Goal: Task Accomplishment & Management: Complete application form

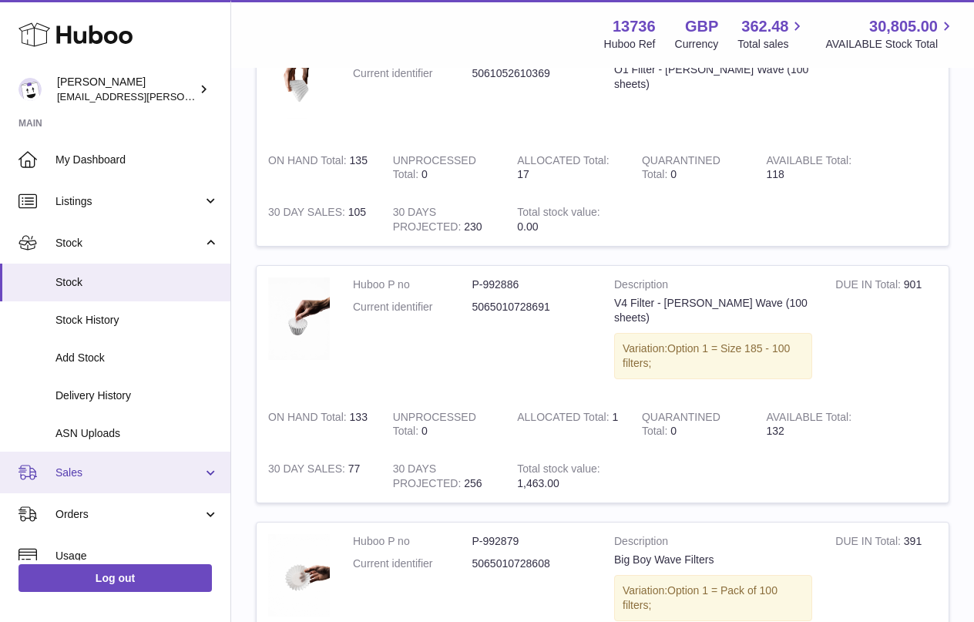
click at [109, 484] on link "Sales" at bounding box center [115, 473] width 231 height 42
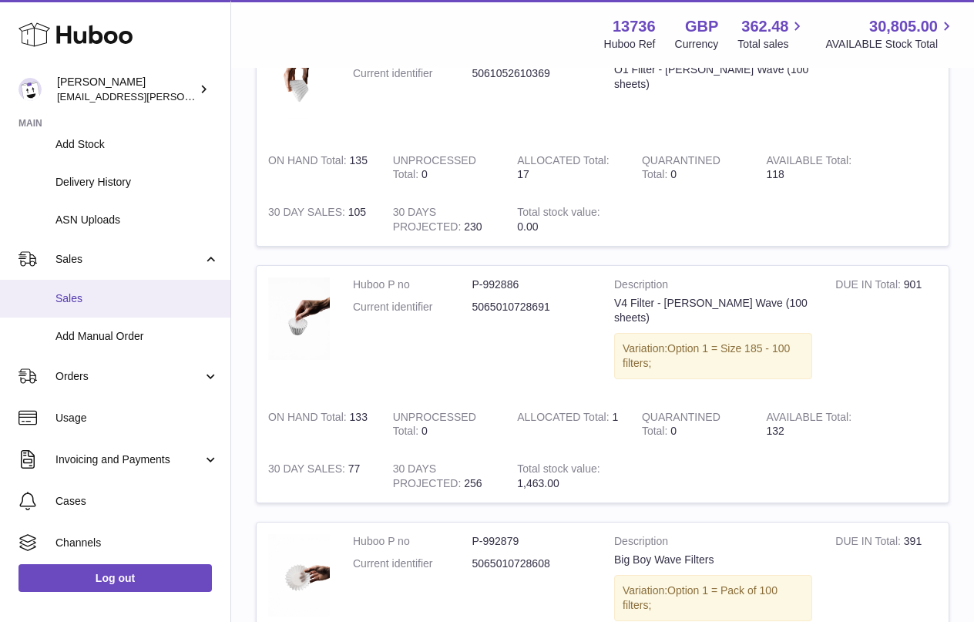
scroll to position [300, 0]
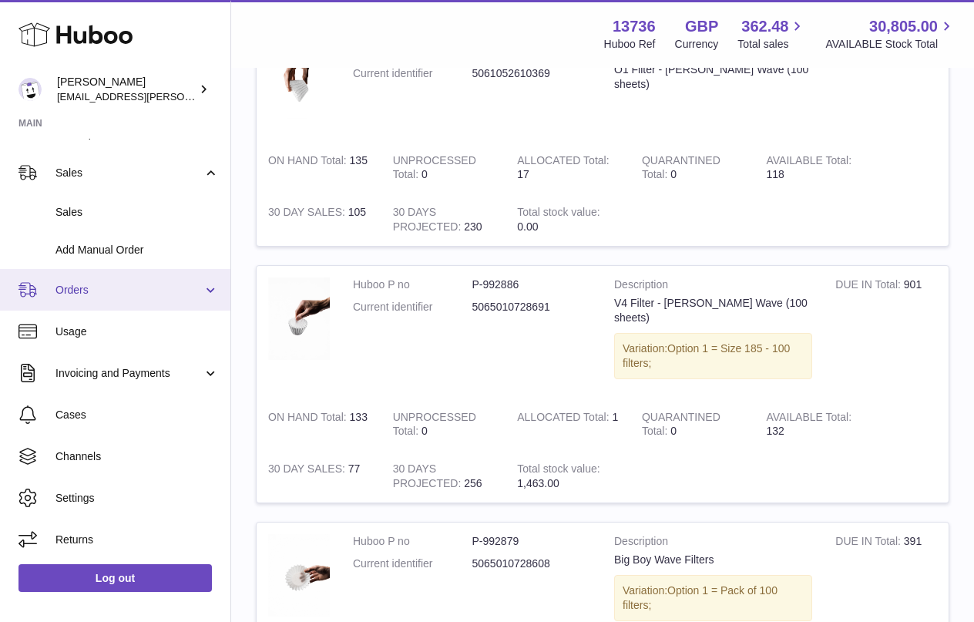
click at [120, 280] on link "Orders" at bounding box center [115, 290] width 231 height 42
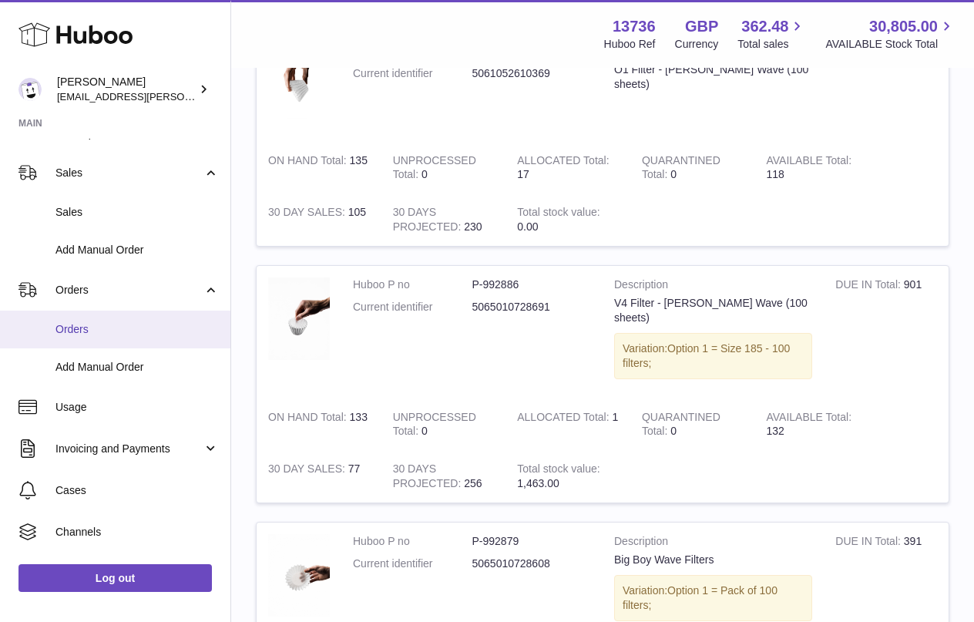
click at [95, 329] on span "Orders" at bounding box center [137, 329] width 163 height 15
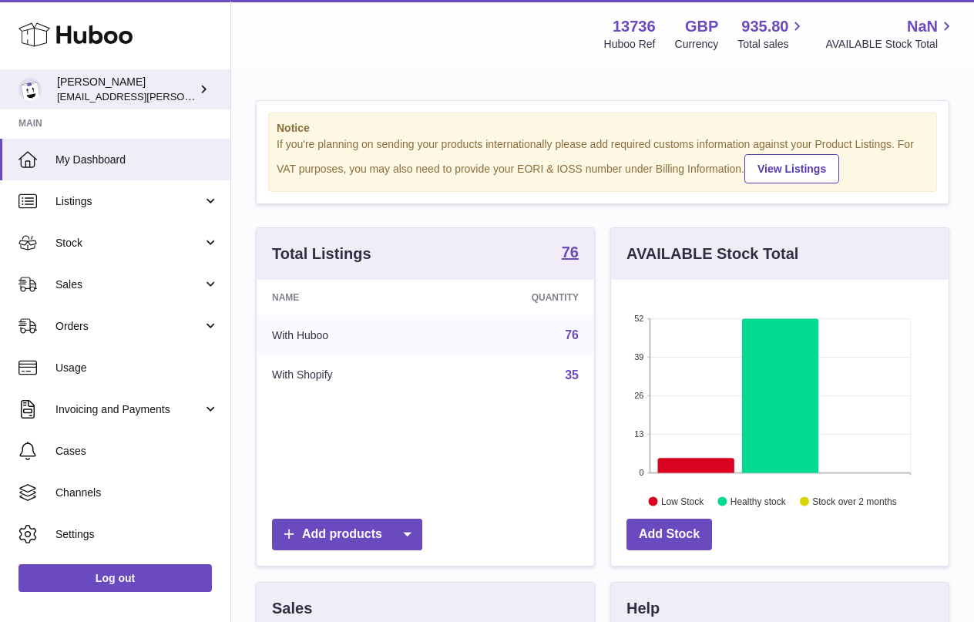
scroll to position [241, 338]
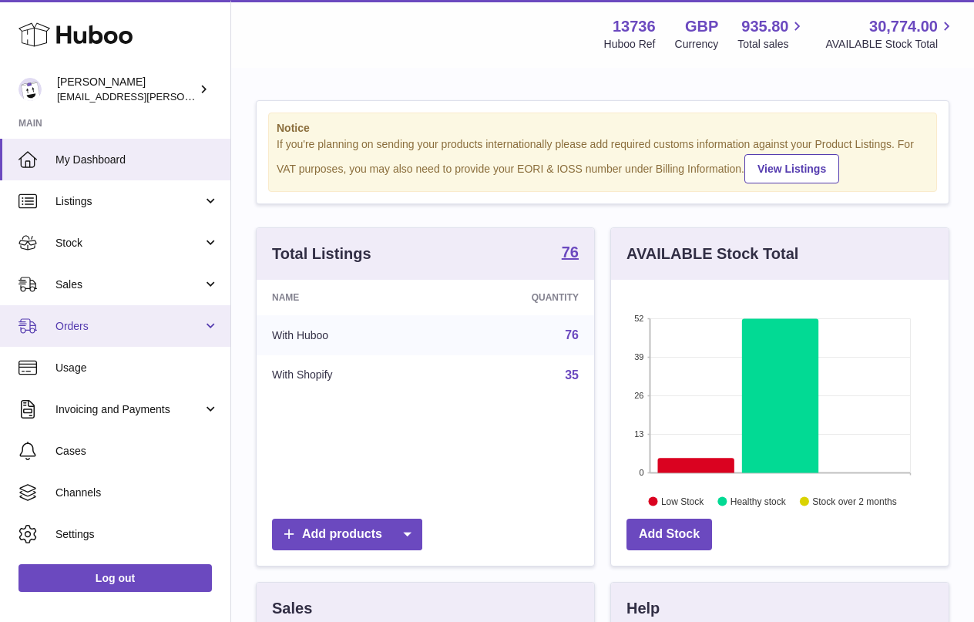
click at [118, 331] on span "Orders" at bounding box center [129, 326] width 147 height 15
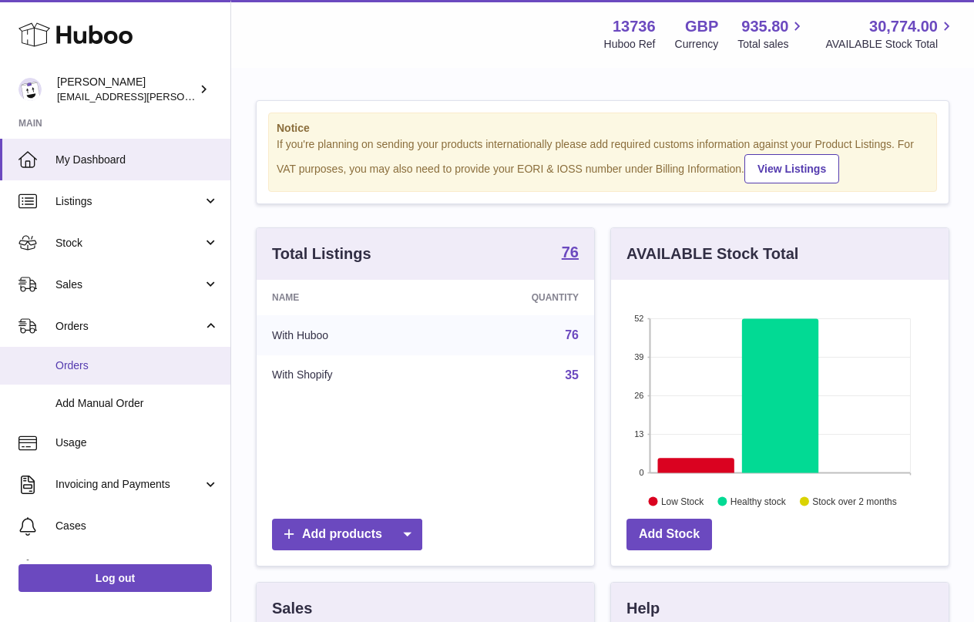
click at [107, 372] on span "Orders" at bounding box center [137, 365] width 163 height 15
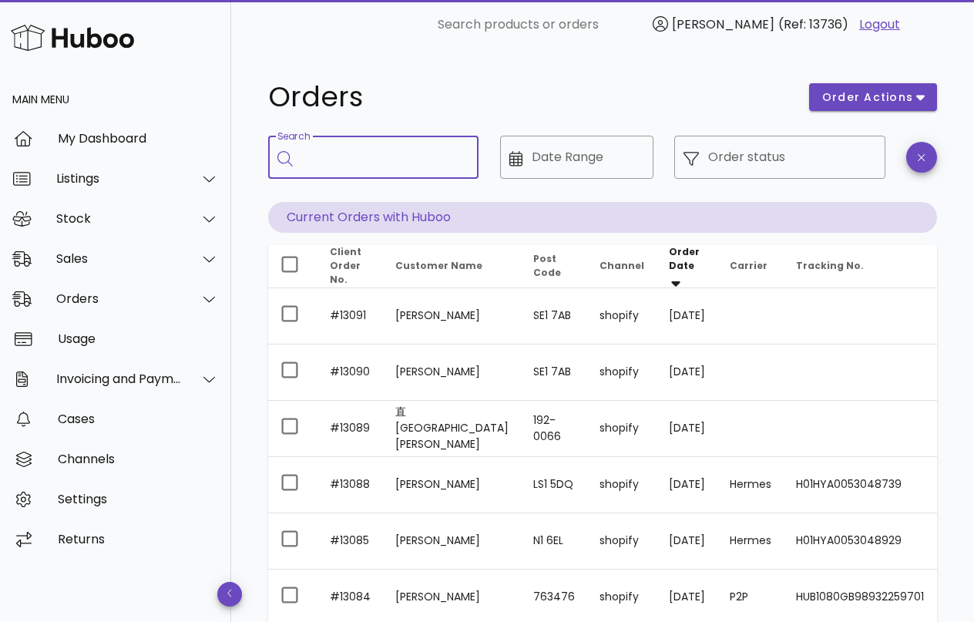
click at [388, 163] on input "Search" at bounding box center [384, 157] width 164 height 25
type input "*****"
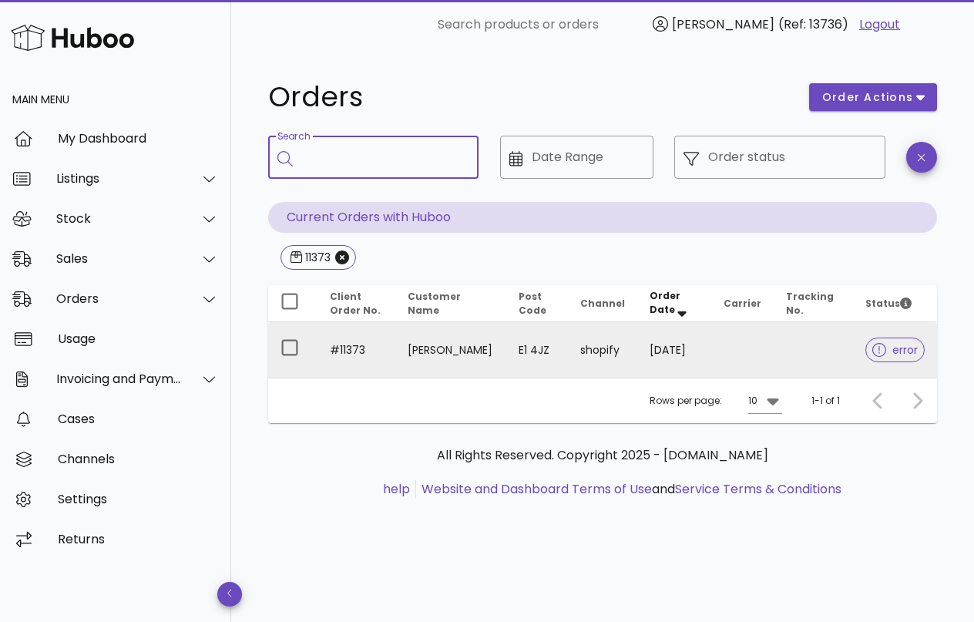
click at [535, 357] on td "E1 4JZ" at bounding box center [538, 350] width 62 height 56
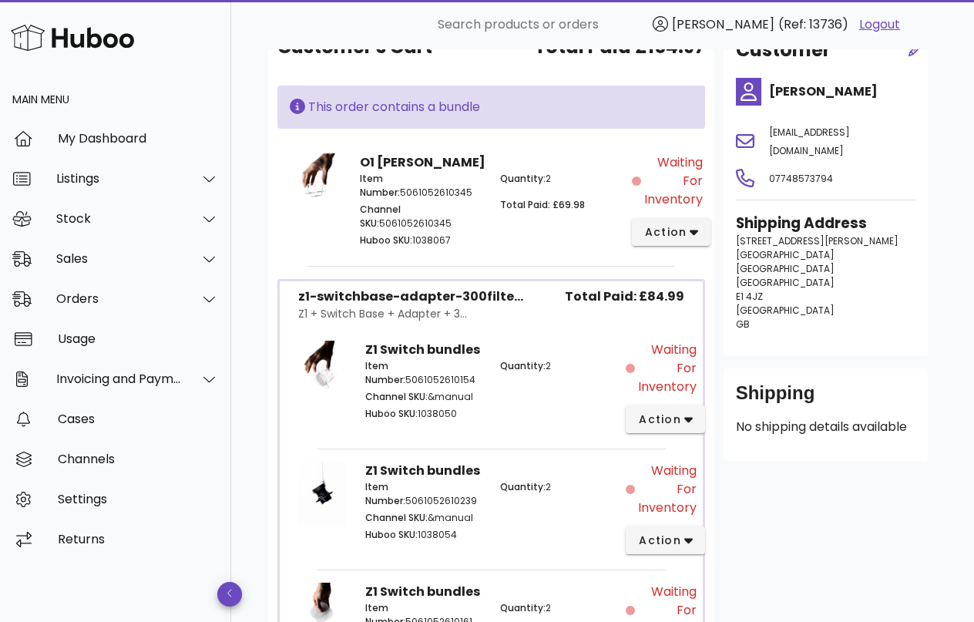
scroll to position [266, 0]
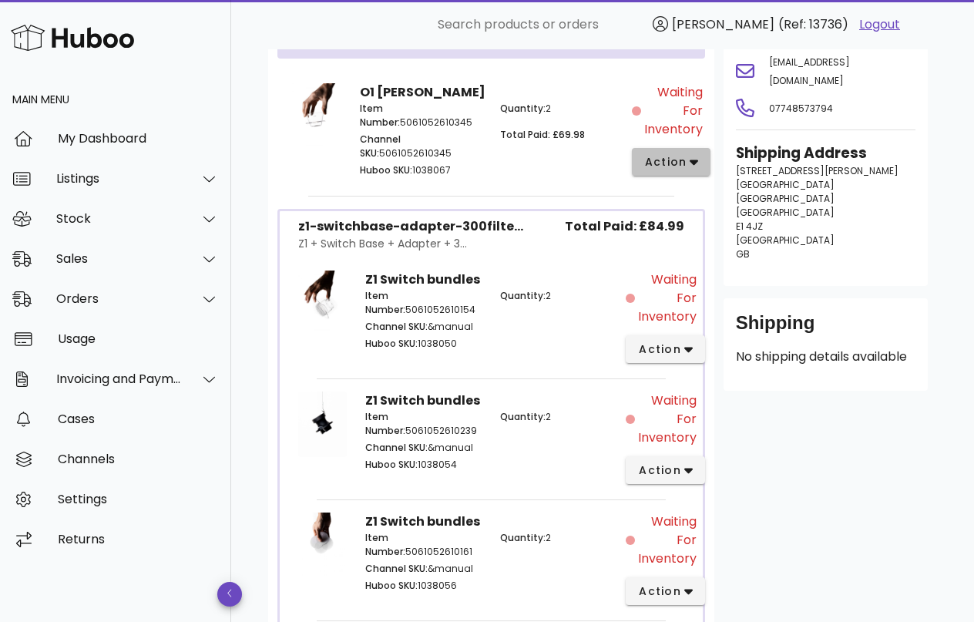
click at [672, 158] on span "action" at bounding box center [666, 162] width 43 height 16
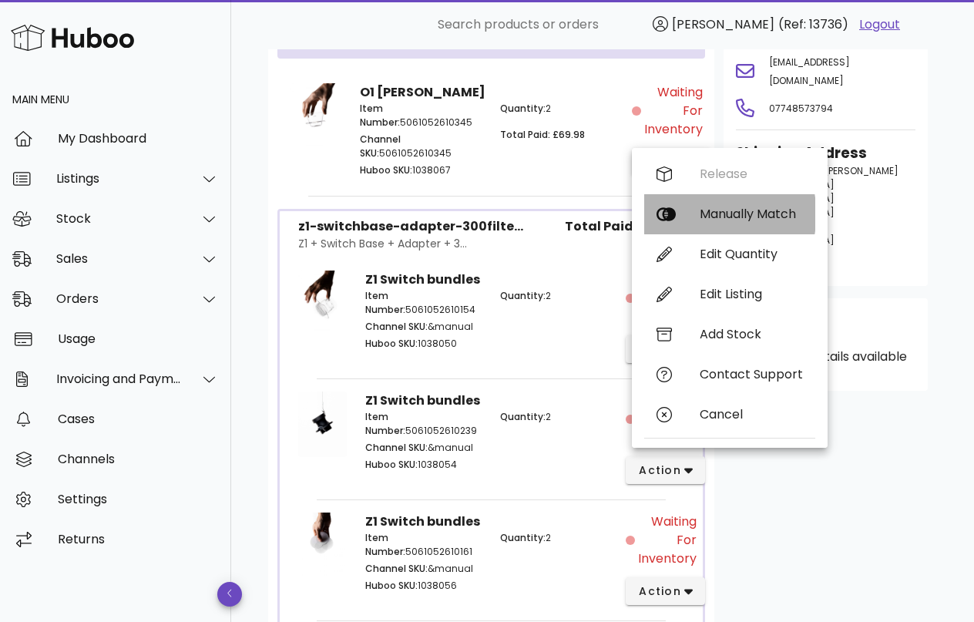
click at [692, 209] on div "Manually Match" at bounding box center [730, 214] width 171 height 40
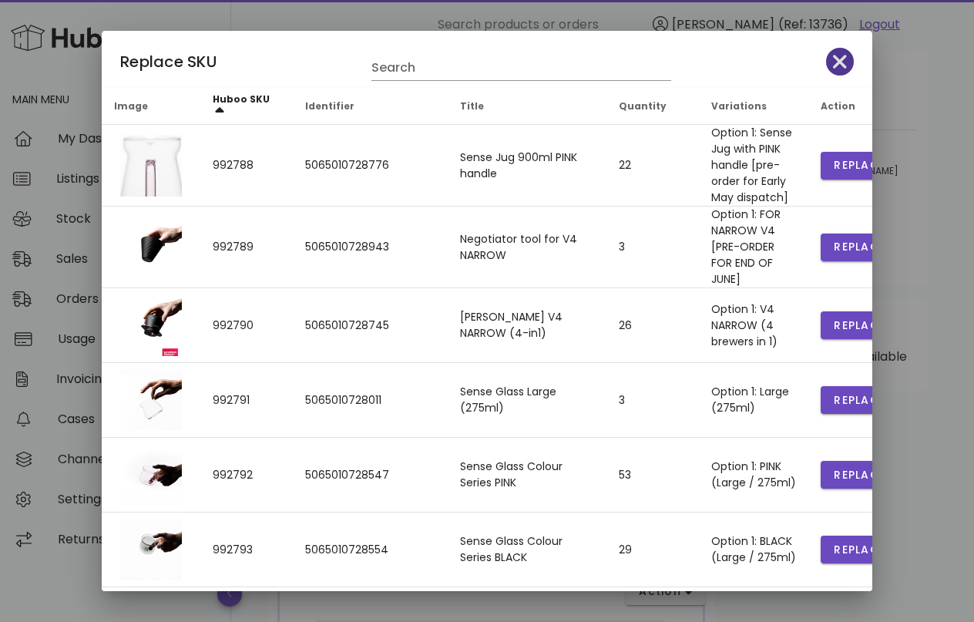
click at [840, 65] on icon "button" at bounding box center [840, 62] width 14 height 22
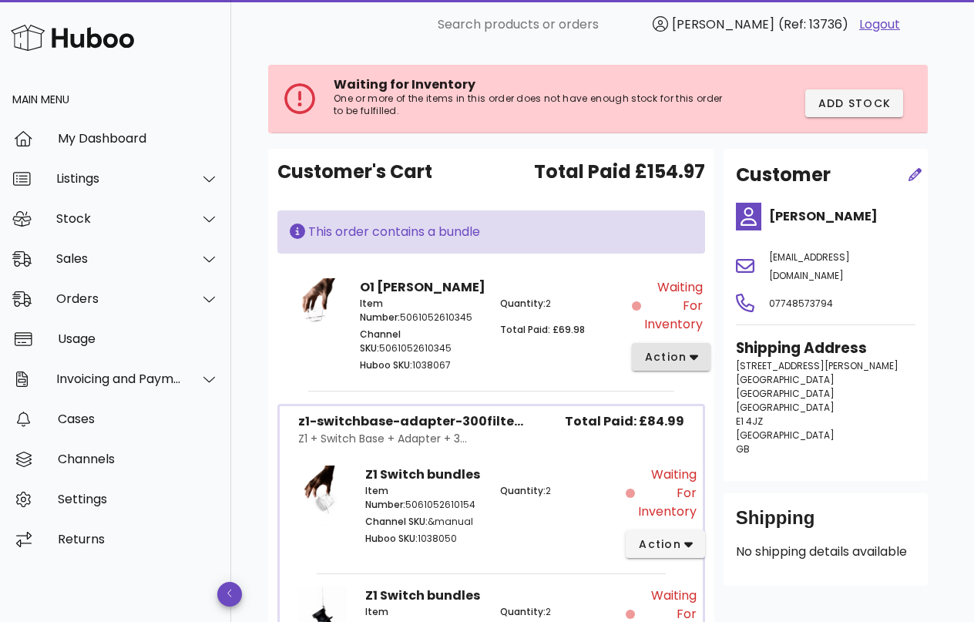
scroll to position [55, 0]
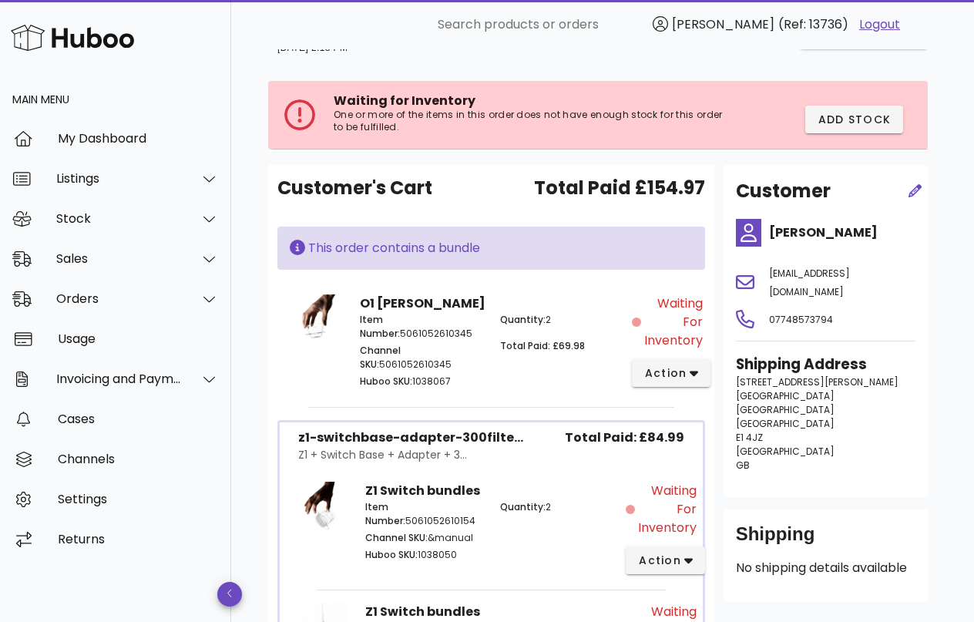
drag, startPoint x: 866, startPoint y: 230, endPoint x: 771, endPoint y: 231, distance: 94.8
click at [771, 231] on h4 "[PERSON_NAME]" at bounding box center [842, 233] width 146 height 19
copy h4 "[PERSON_NAME]"
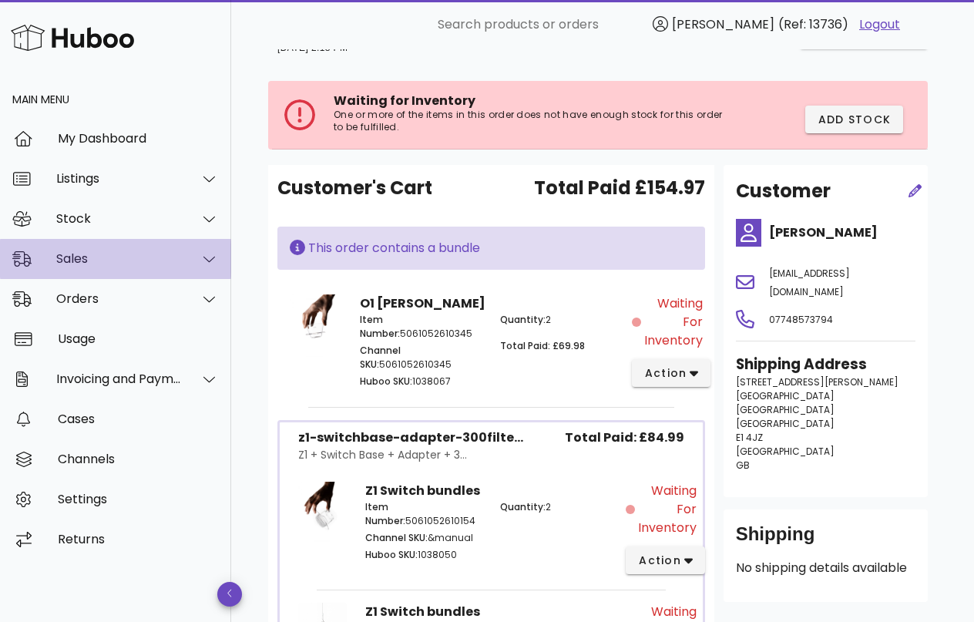
click at [116, 255] on div "Sales" at bounding box center [119, 258] width 126 height 15
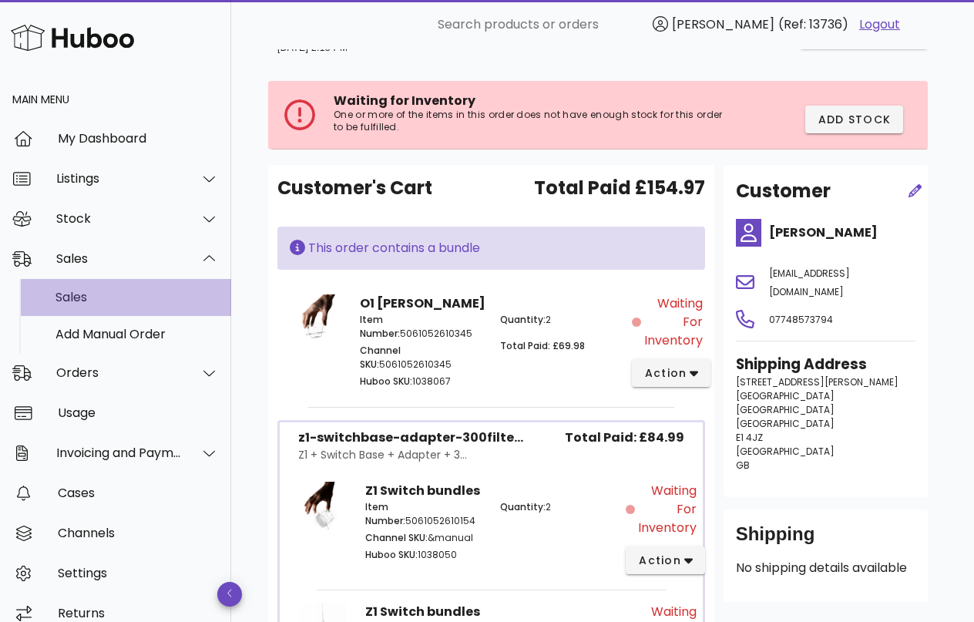
click at [85, 287] on div "Sales" at bounding box center [137, 297] width 163 height 33
click at [663, 357] on div "Waiting for Inventory action" at bounding box center [667, 343] width 70 height 116
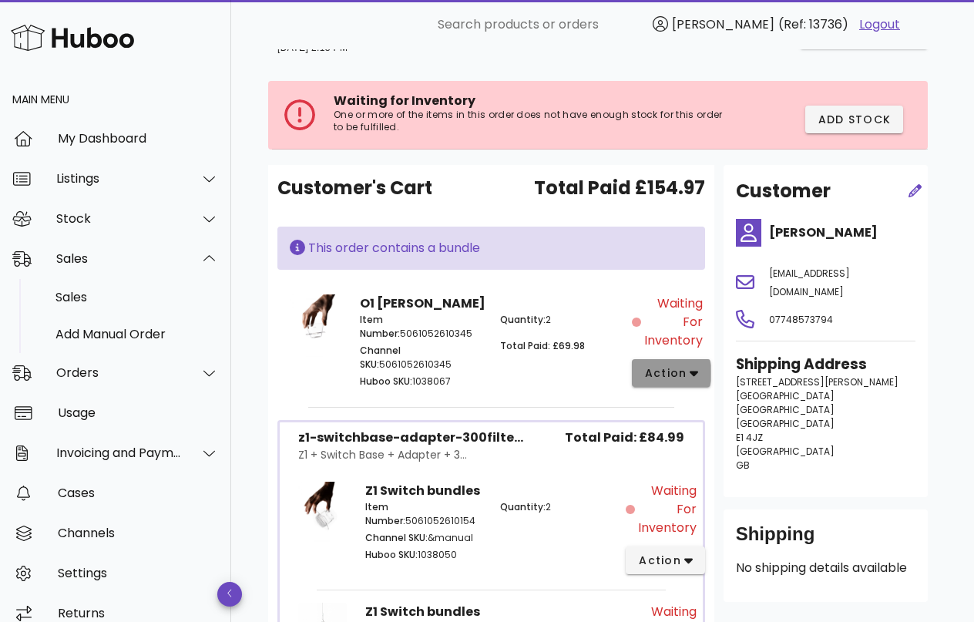
click at [663, 374] on span "action" at bounding box center [666, 373] width 43 height 16
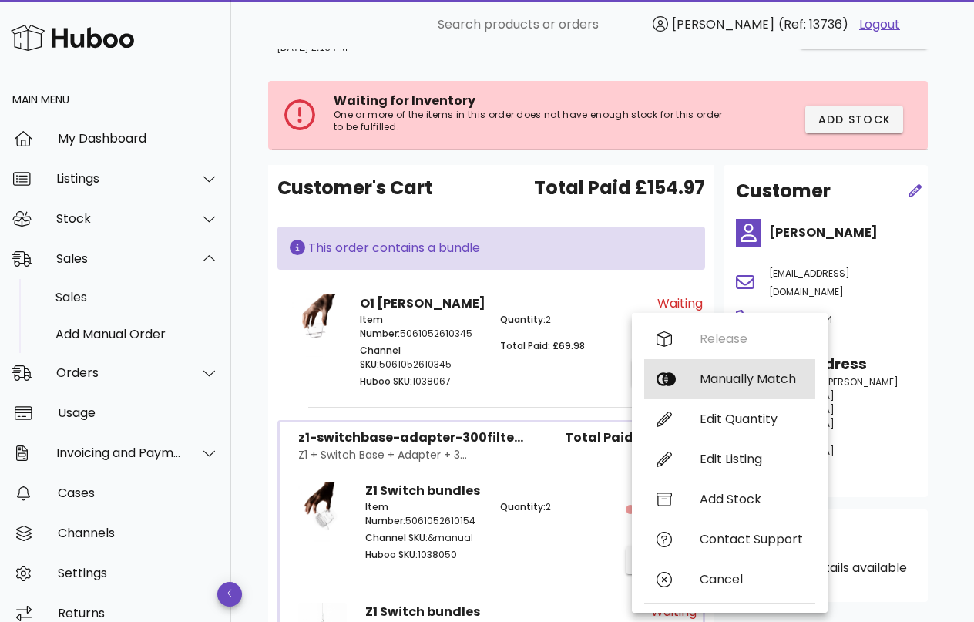
click at [724, 382] on div "Manually Match" at bounding box center [751, 379] width 103 height 15
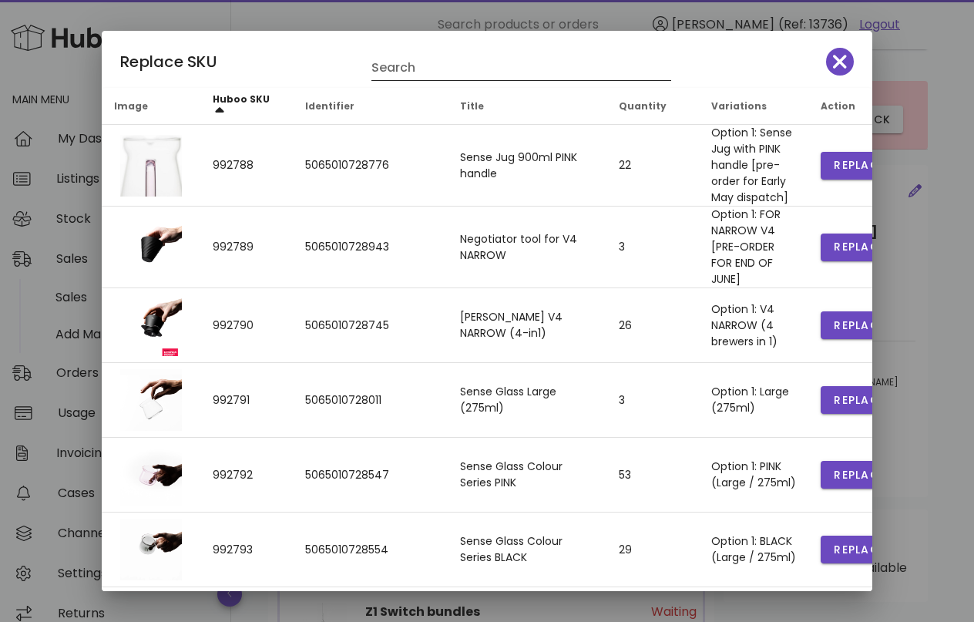
click at [491, 72] on input "Search" at bounding box center [511, 68] width 278 height 25
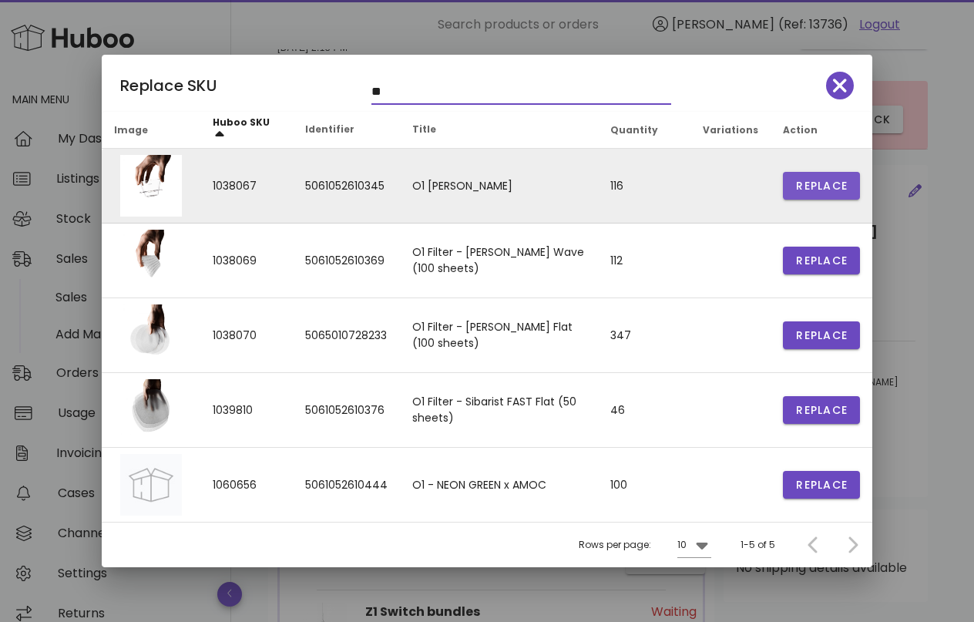
type input "**"
click at [815, 179] on span "Replace" at bounding box center [822, 186] width 52 height 16
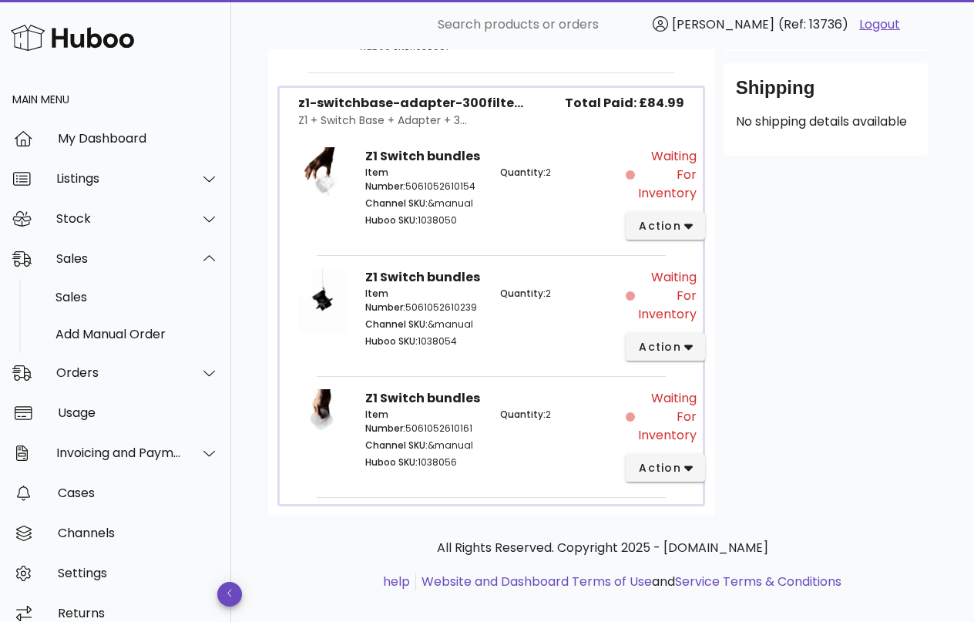
scroll to position [520, 0]
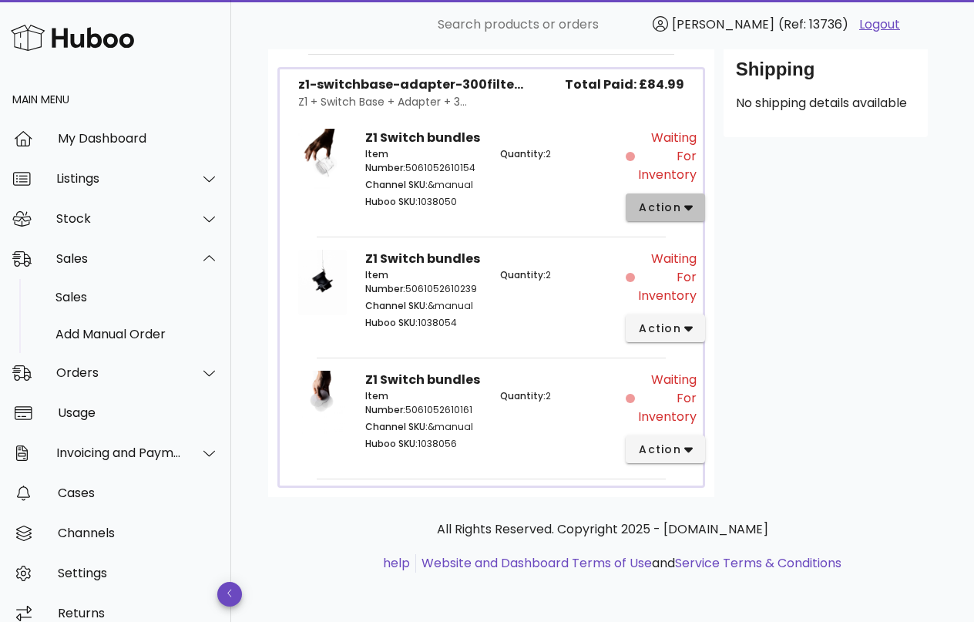
click at [665, 208] on span "action" at bounding box center [659, 208] width 43 height 16
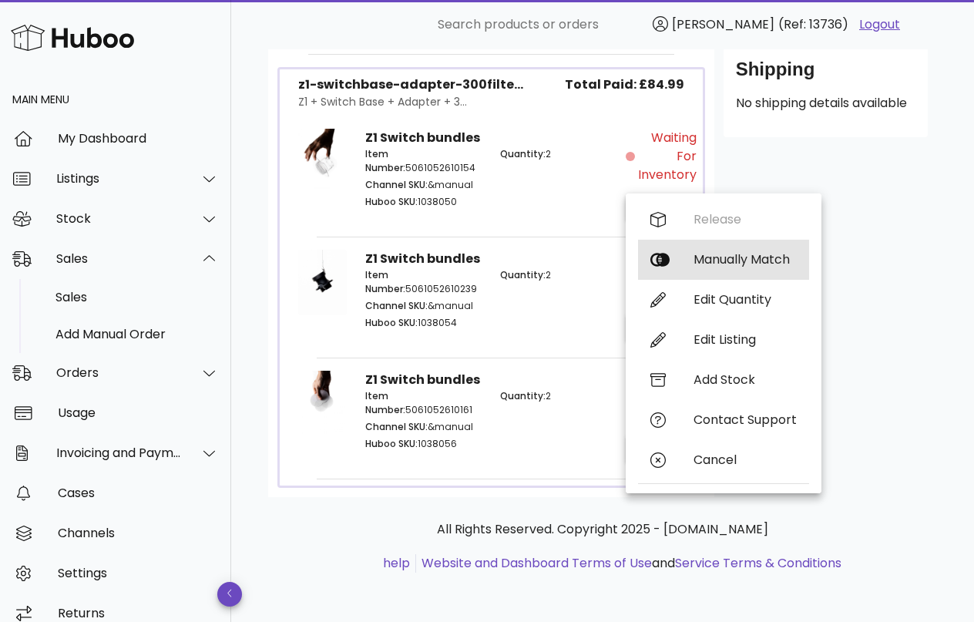
click at [685, 255] on div "Manually Match" at bounding box center [723, 260] width 171 height 40
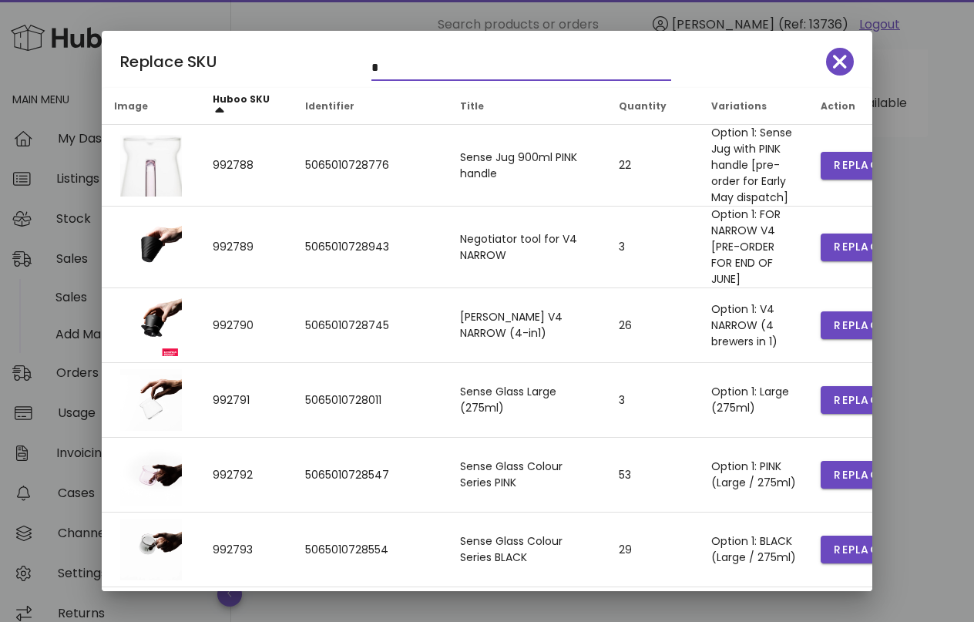
click at [495, 73] on input "*" at bounding box center [511, 68] width 278 height 25
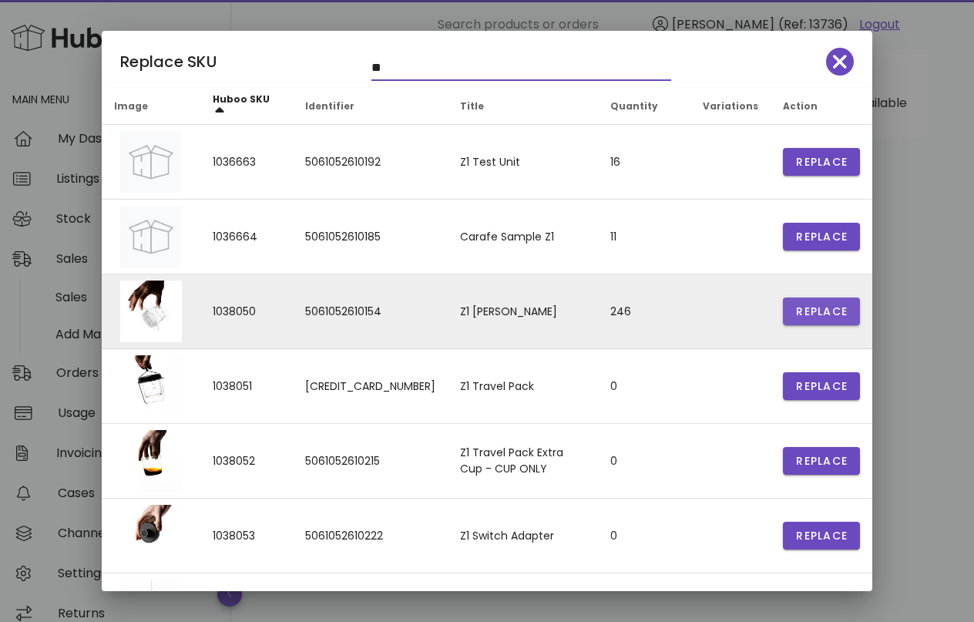
type input "**"
click at [803, 314] on span "Replace" at bounding box center [822, 312] width 52 height 16
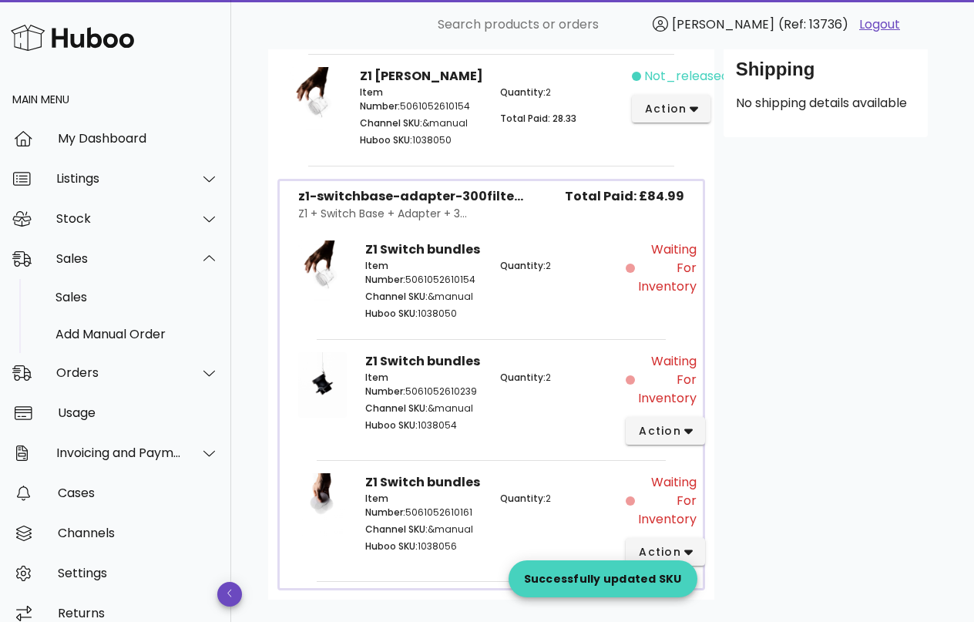
scroll to position [622, 0]
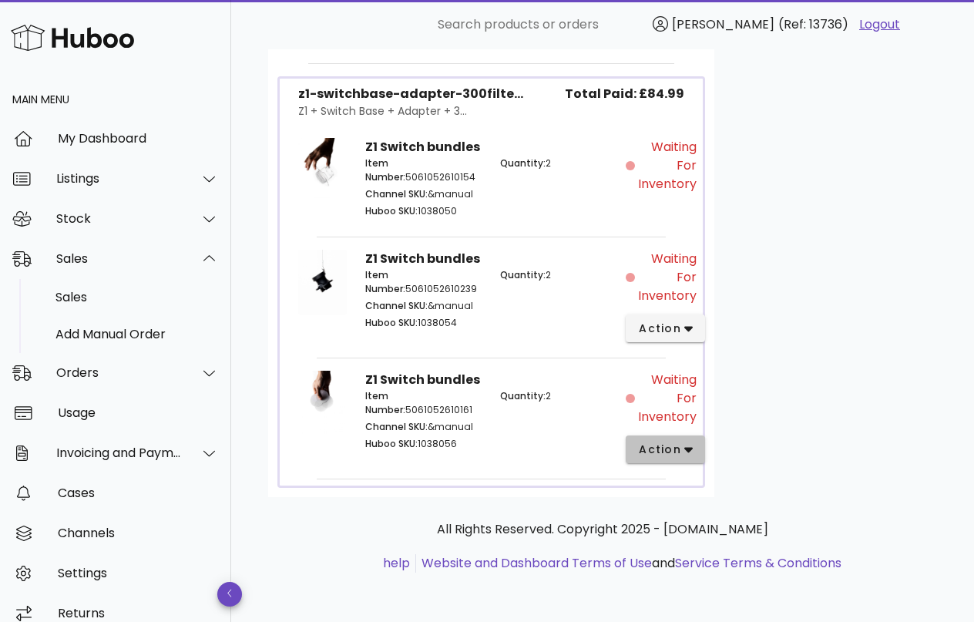
click at [661, 452] on span "action" at bounding box center [659, 450] width 43 height 16
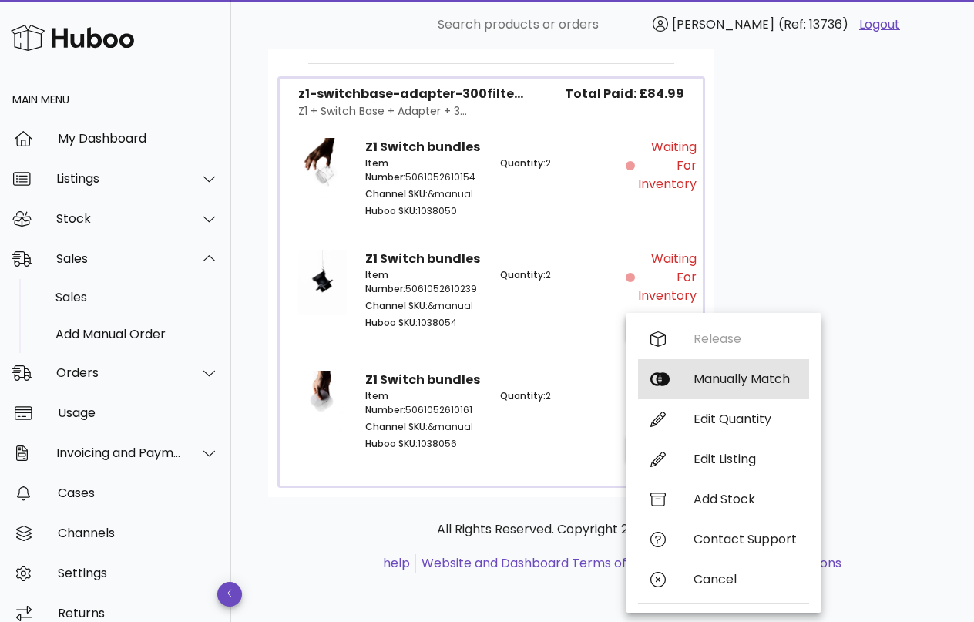
click at [708, 380] on div "Manually Match" at bounding box center [745, 379] width 103 height 15
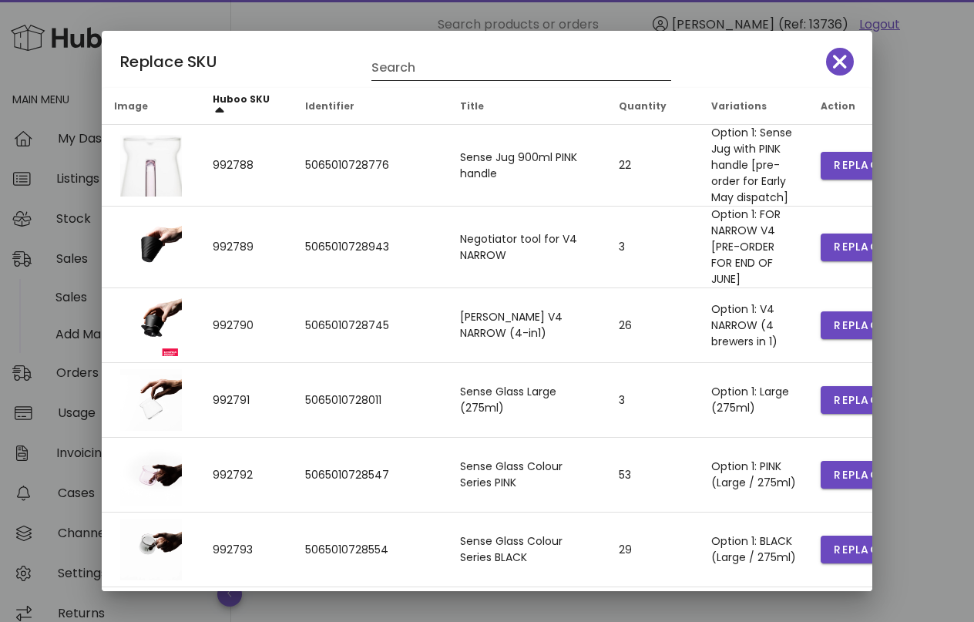
click at [418, 66] on input "Search" at bounding box center [511, 68] width 278 height 25
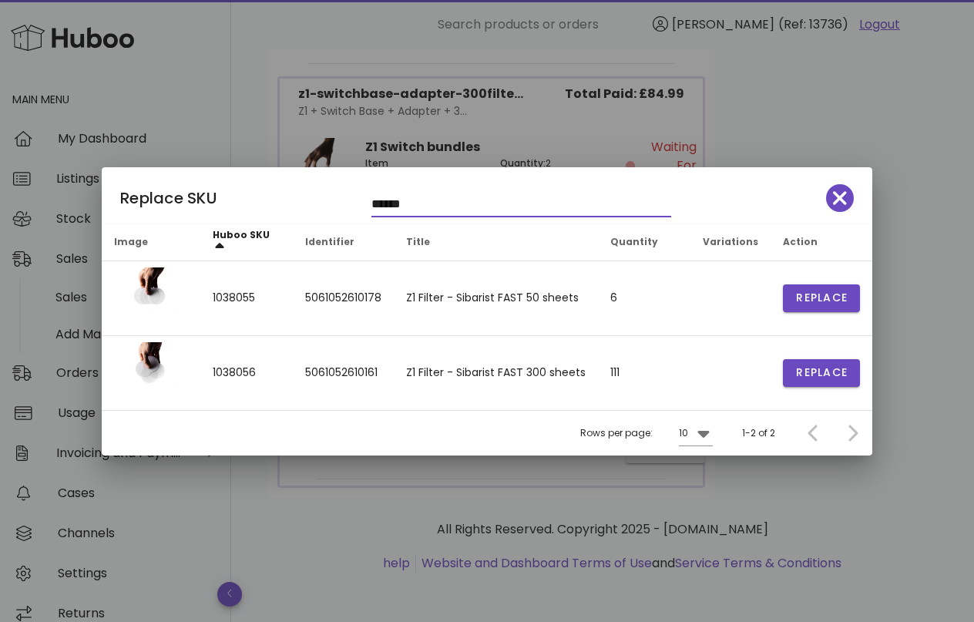
type input "******"
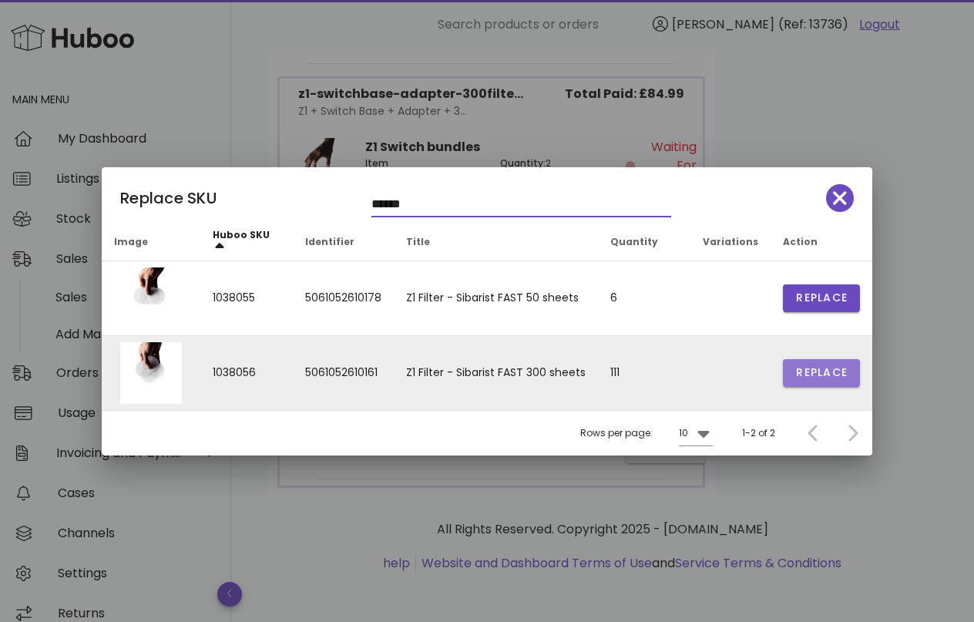
click at [823, 376] on span "Replace" at bounding box center [822, 373] width 52 height 16
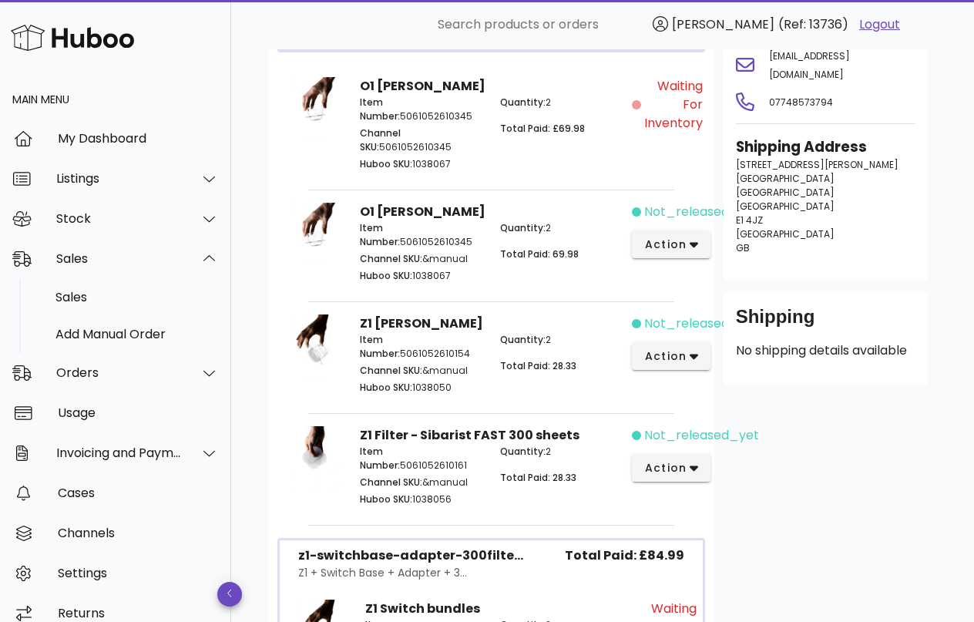
scroll to position [252, 0]
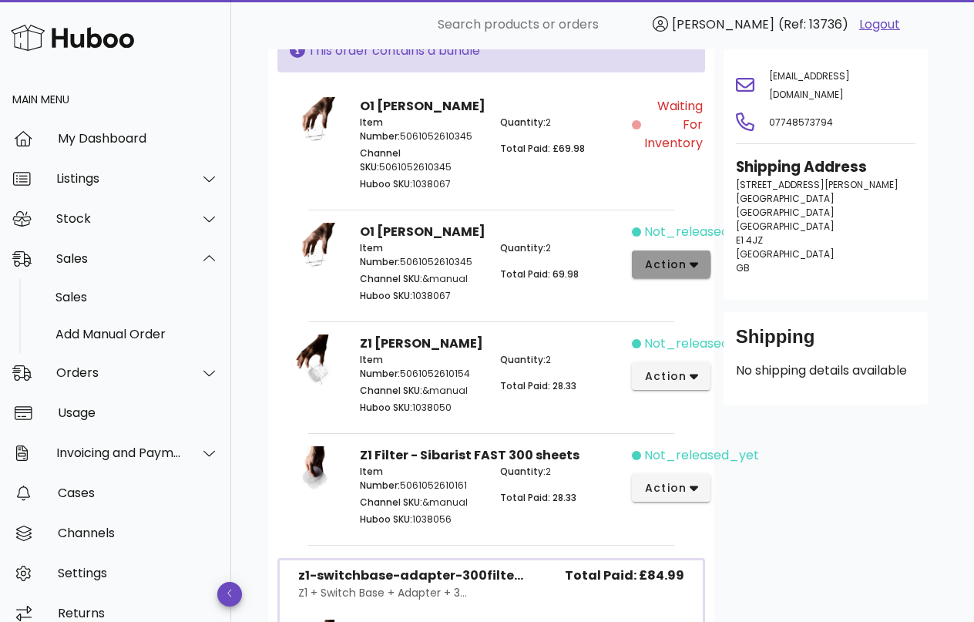
click at [660, 267] on span "action" at bounding box center [666, 265] width 43 height 16
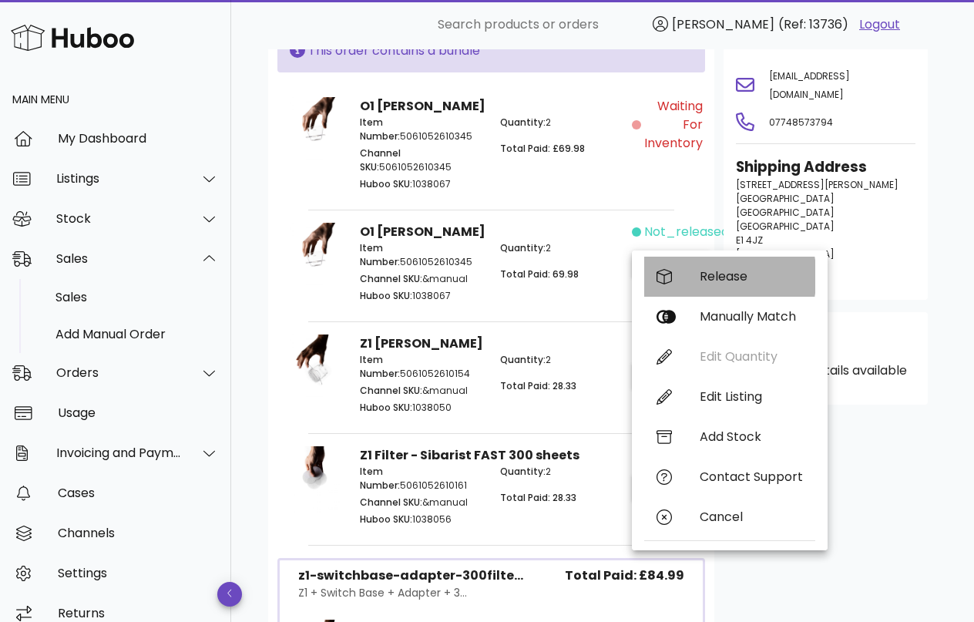
click at [680, 286] on div "Release" at bounding box center [730, 277] width 171 height 40
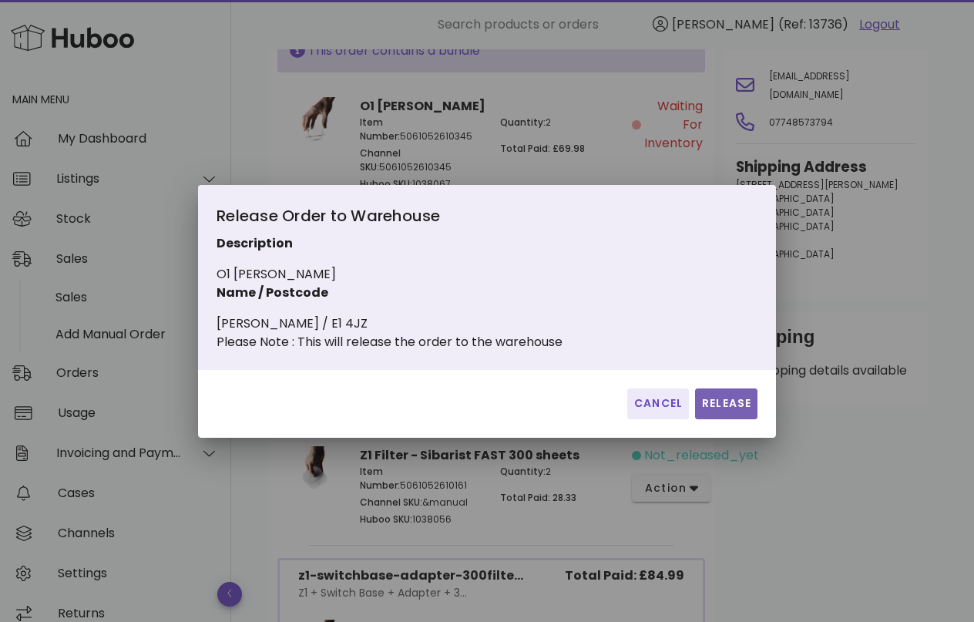
click at [719, 412] on span "Release" at bounding box center [727, 403] width 50 height 16
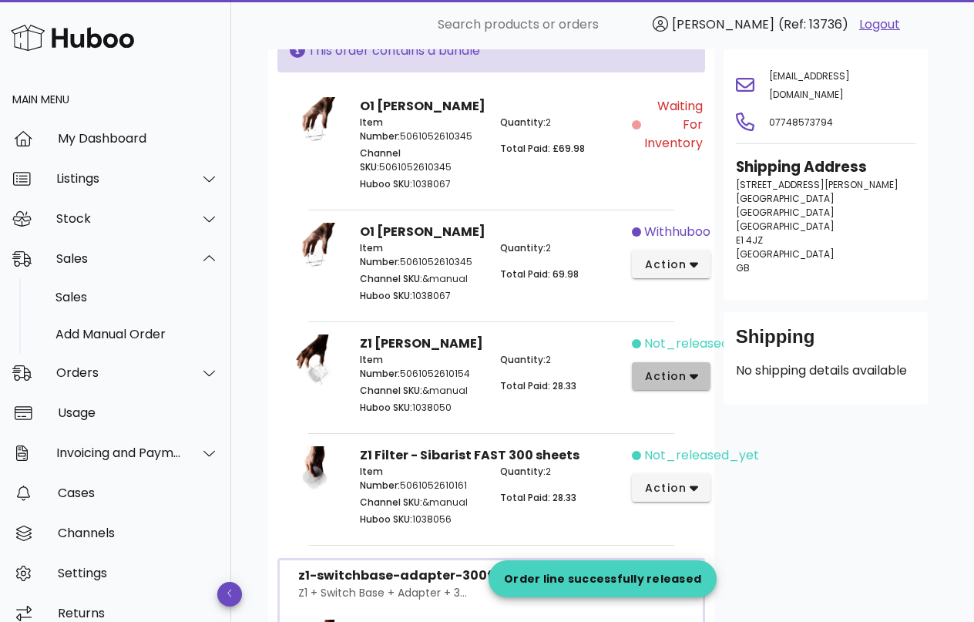
click at [690, 382] on icon "button" at bounding box center [694, 376] width 8 height 14
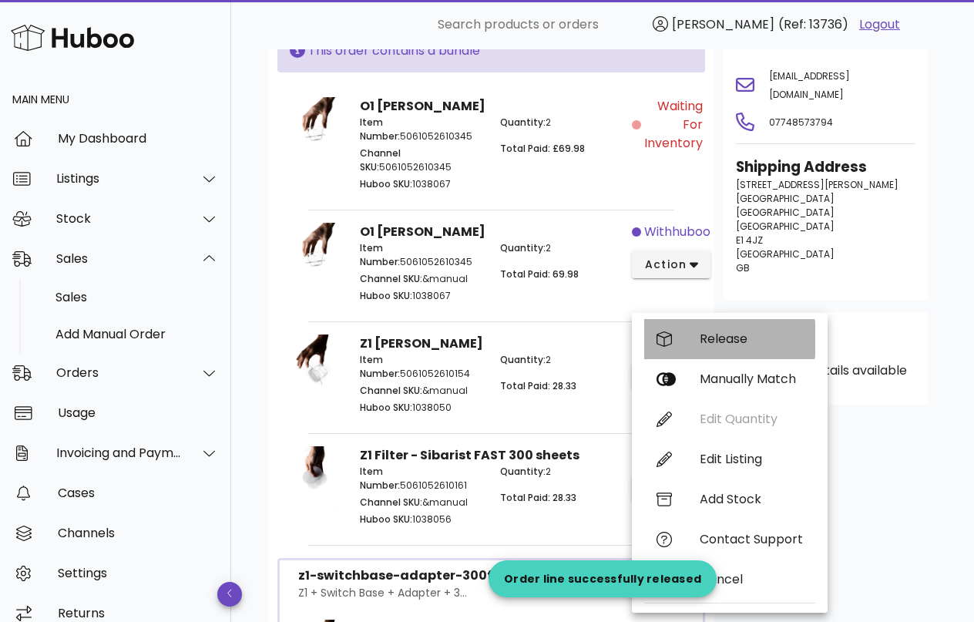
click at [738, 343] on div "Release" at bounding box center [751, 339] width 103 height 15
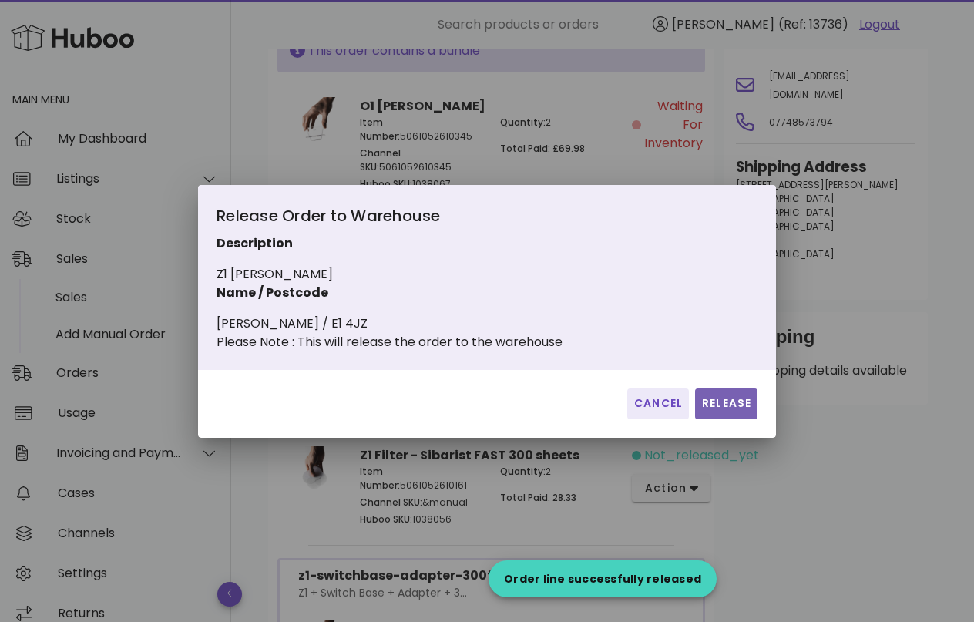
click at [718, 409] on span "Release" at bounding box center [727, 403] width 50 height 16
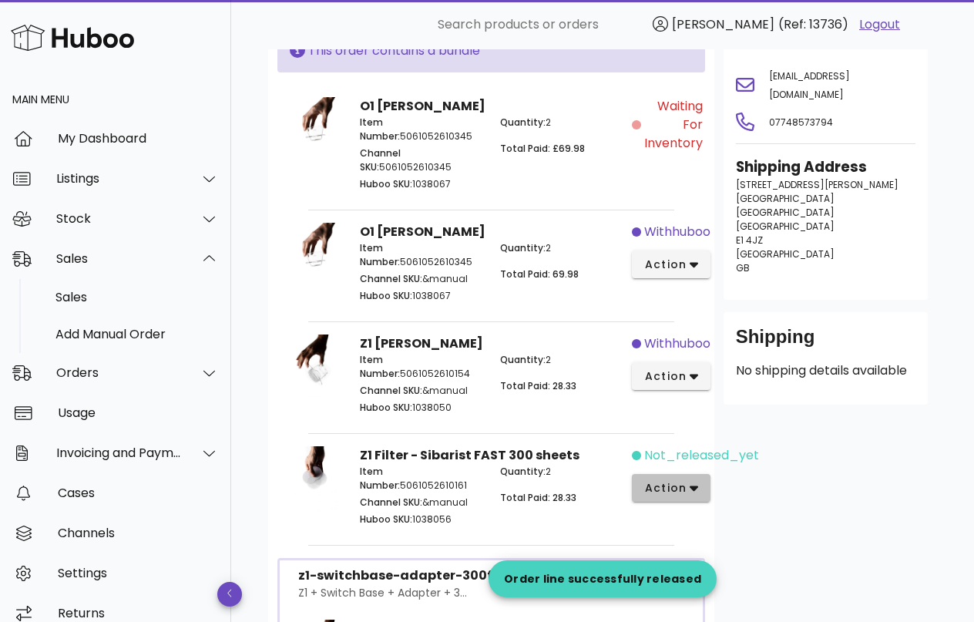
click at [676, 481] on span "action" at bounding box center [666, 488] width 43 height 16
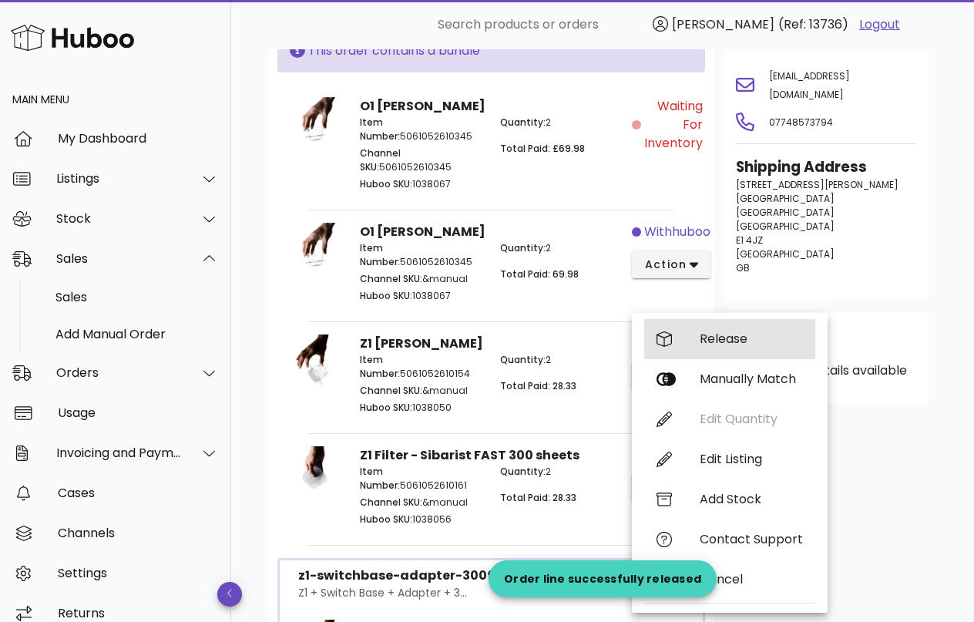
click at [744, 347] on div "Release" at bounding box center [730, 339] width 171 height 40
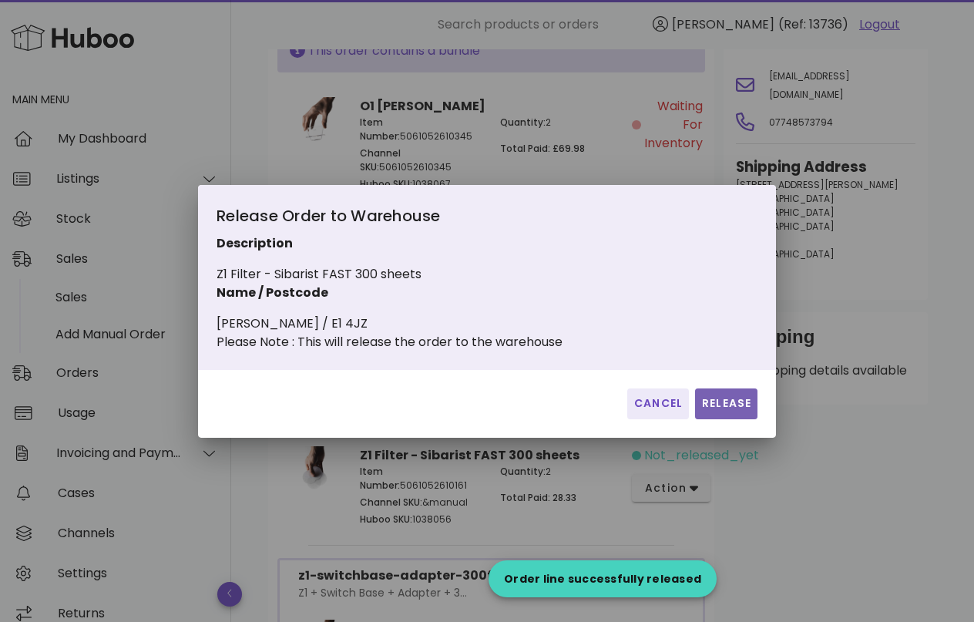
click at [736, 410] on span "Release" at bounding box center [727, 403] width 50 height 16
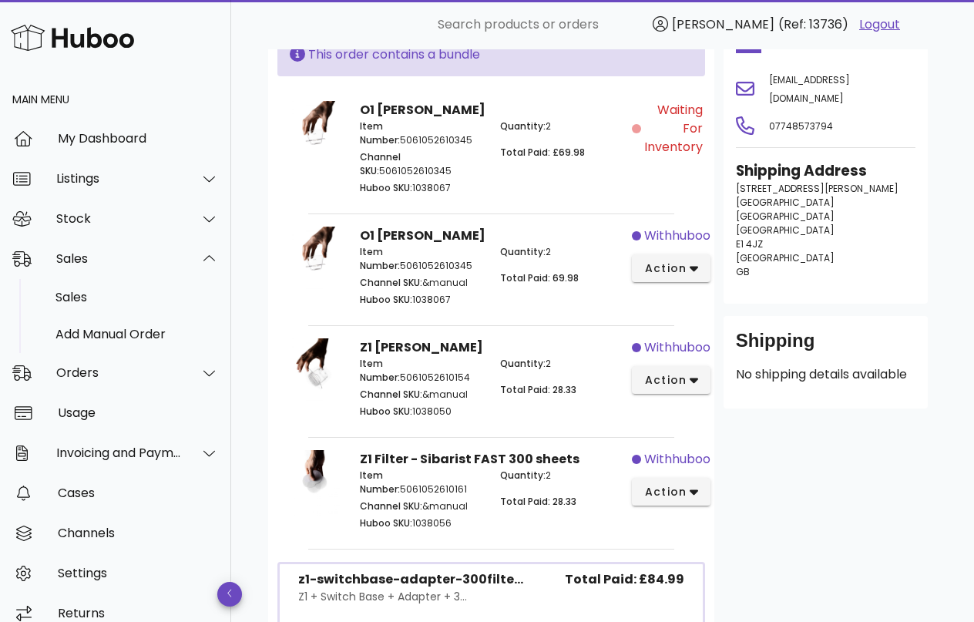
scroll to position [155, 0]
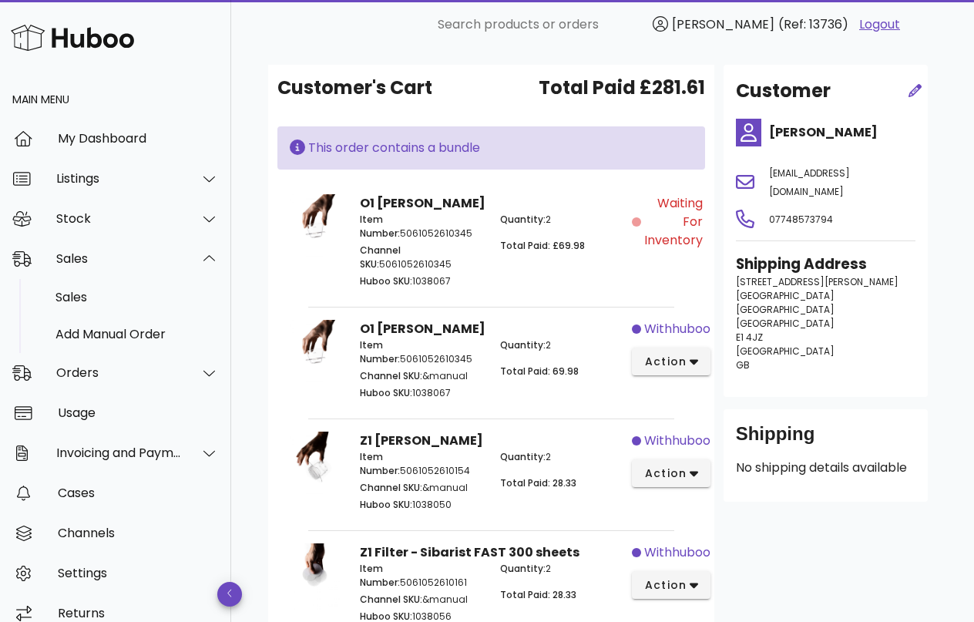
drag, startPoint x: 874, startPoint y: 133, endPoint x: 763, endPoint y: 137, distance: 111.1
click at [763, 137] on div "Hussain Jiwani" at bounding box center [842, 132] width 165 height 37
copy h4 "Hussain Jiwani"
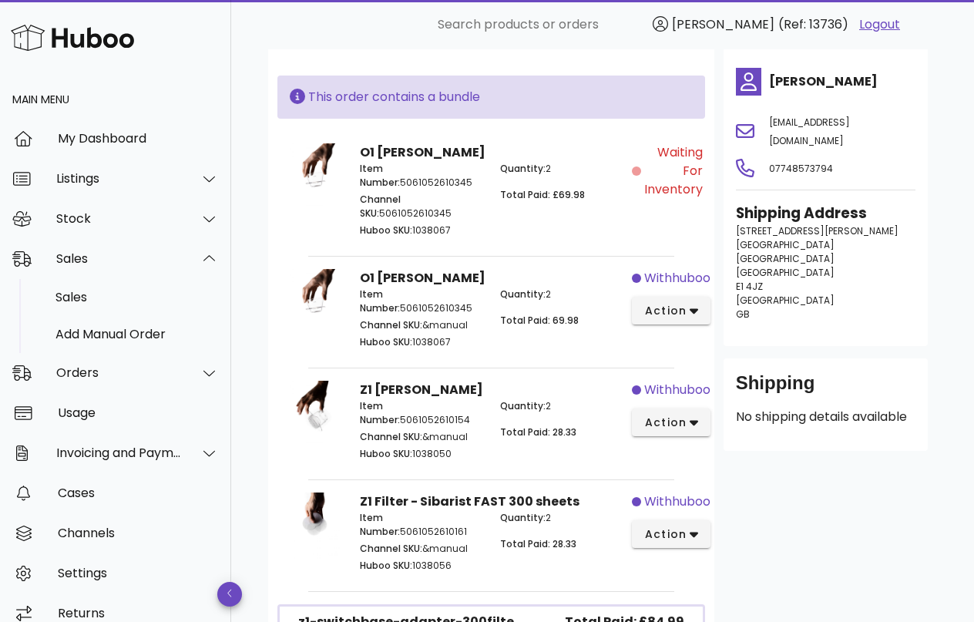
scroll to position [0, 0]
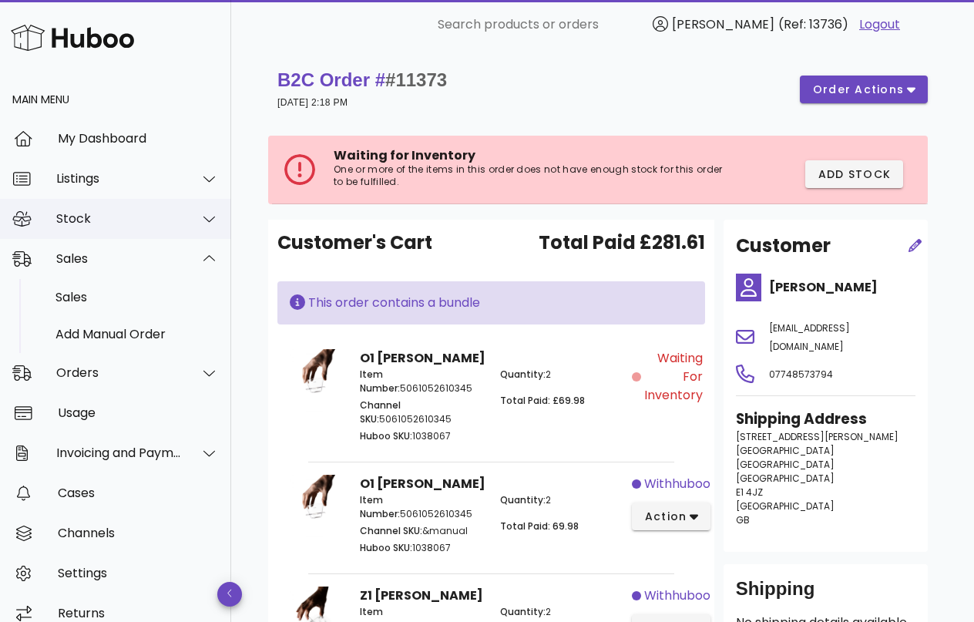
click at [181, 222] on div "Stock" at bounding box center [119, 218] width 126 height 15
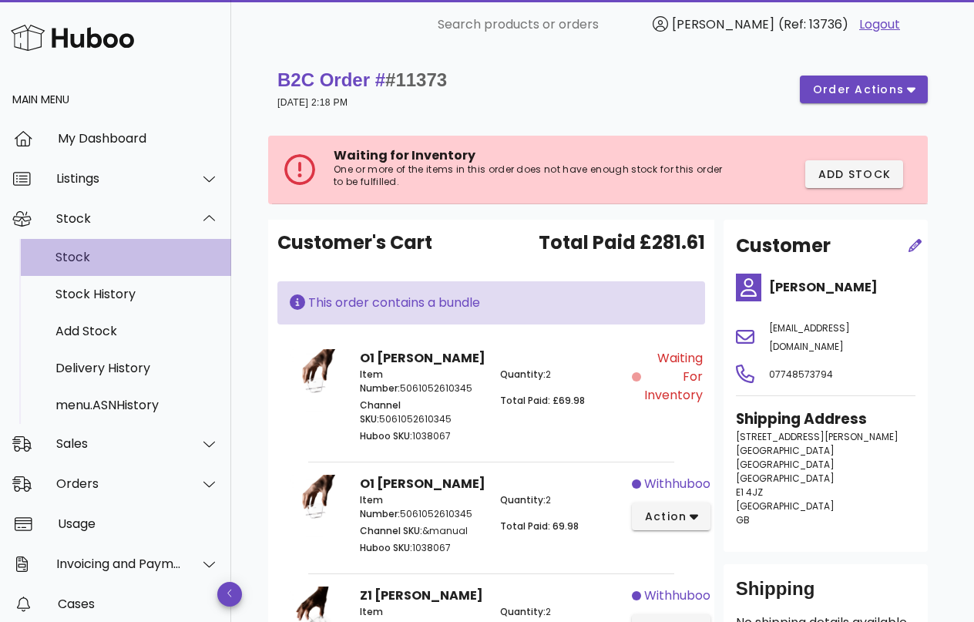
click at [139, 258] on div "Stock" at bounding box center [137, 257] width 163 height 15
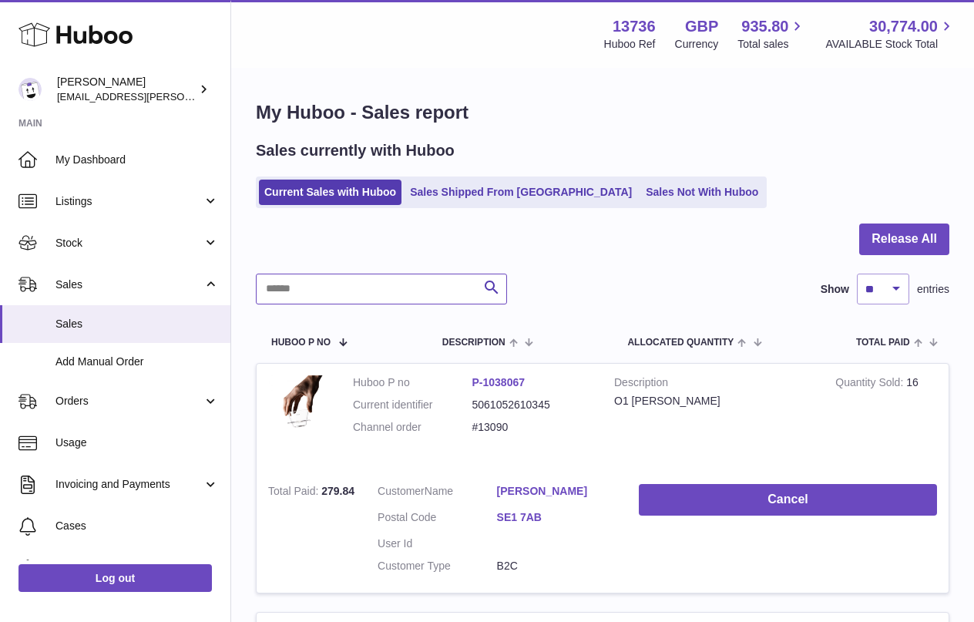
click at [367, 294] on input "text" at bounding box center [381, 289] width 251 height 31
paste input "**********"
type input "**********"
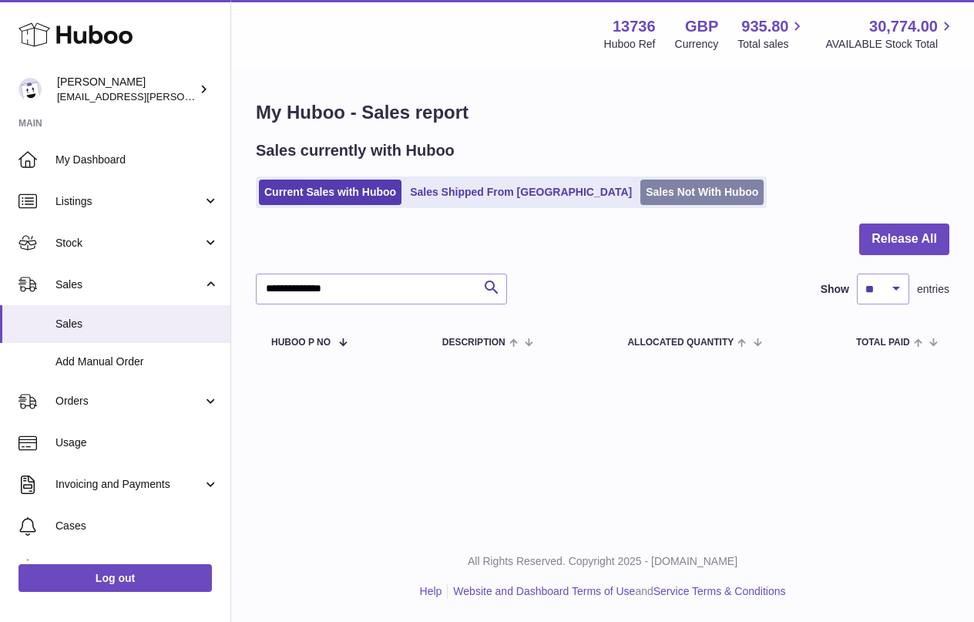
click at [641, 190] on link "Sales Not With Huboo" at bounding box center [702, 192] width 123 height 25
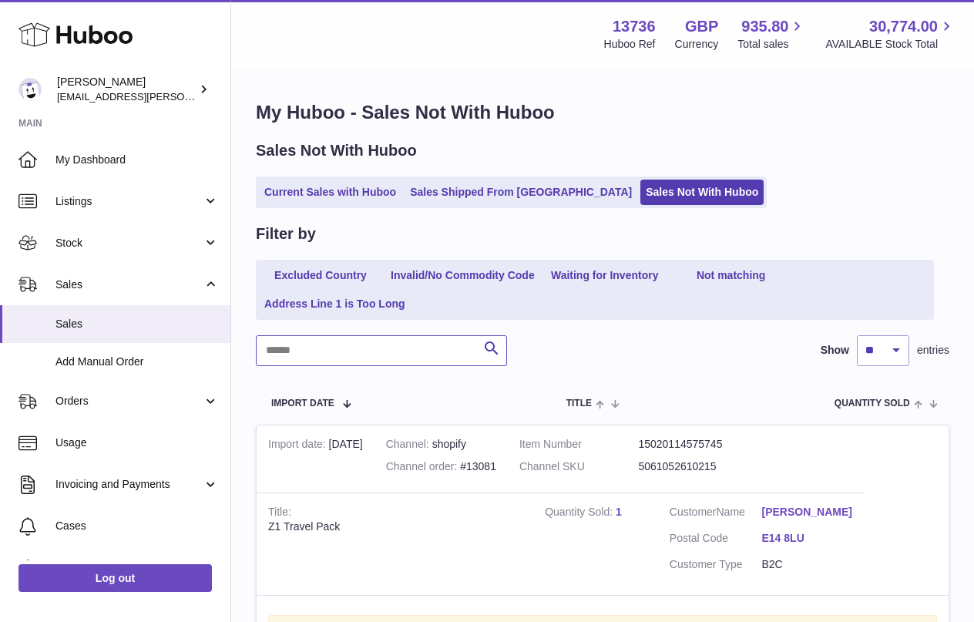
click at [368, 346] on input "text" at bounding box center [381, 350] width 251 height 31
paste input "**********"
type input "**********"
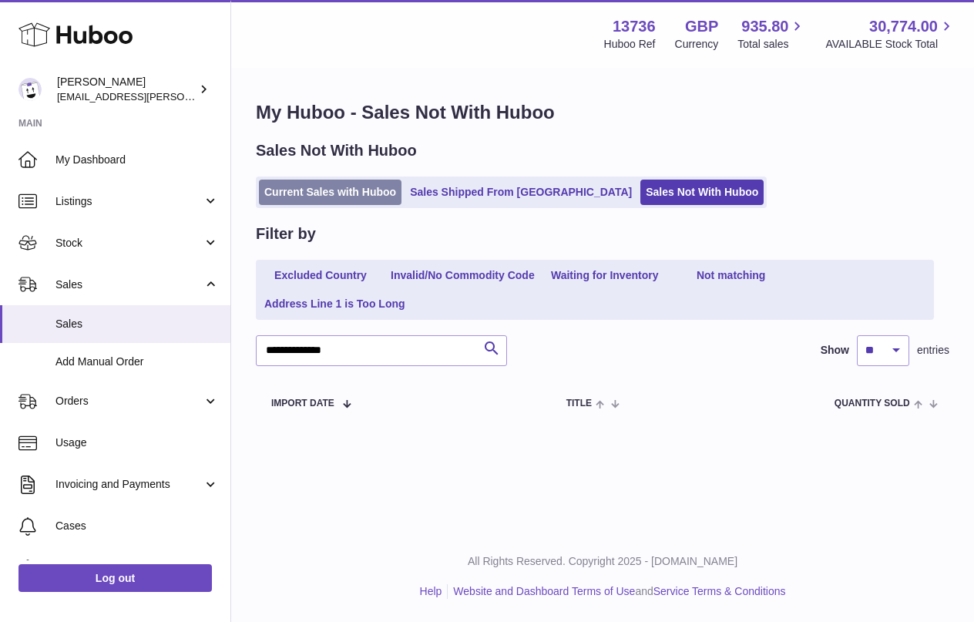
click at [326, 196] on link "Current Sales with Huboo" at bounding box center [330, 192] width 143 height 25
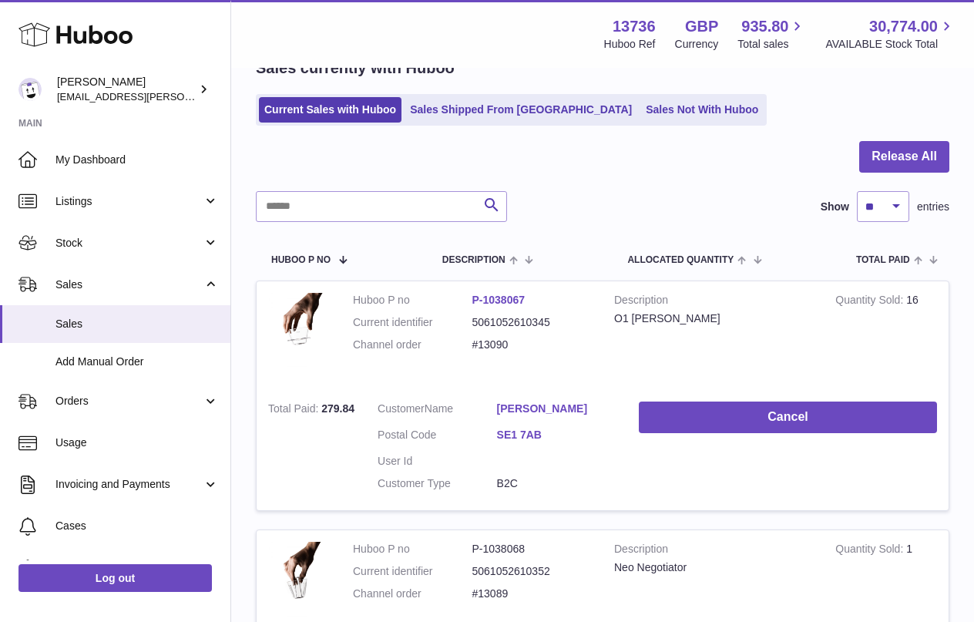
scroll to position [95, 0]
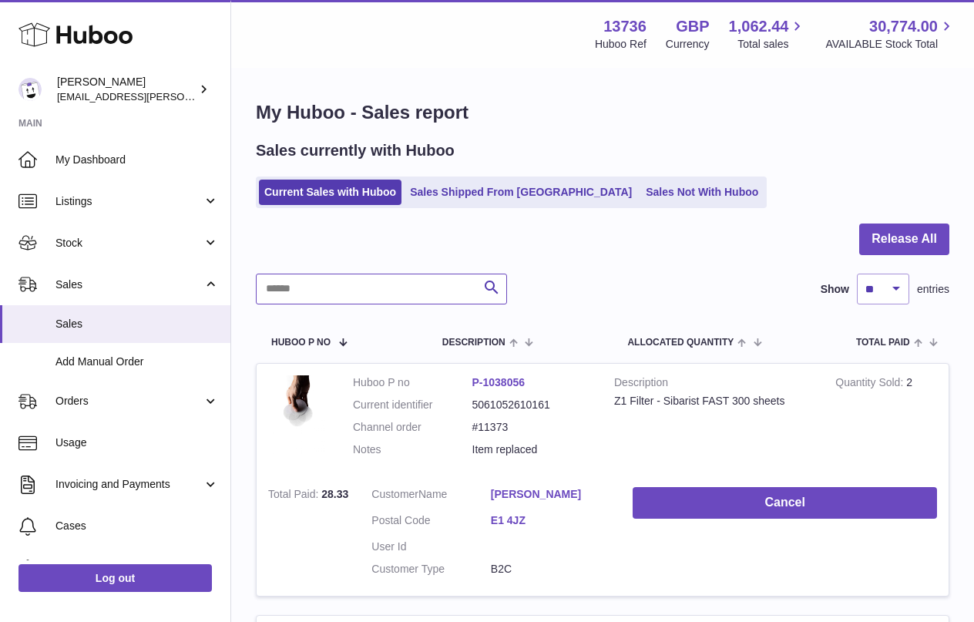
click at [424, 291] on input "text" at bounding box center [381, 289] width 251 height 31
paste input "**********"
type input "**********"
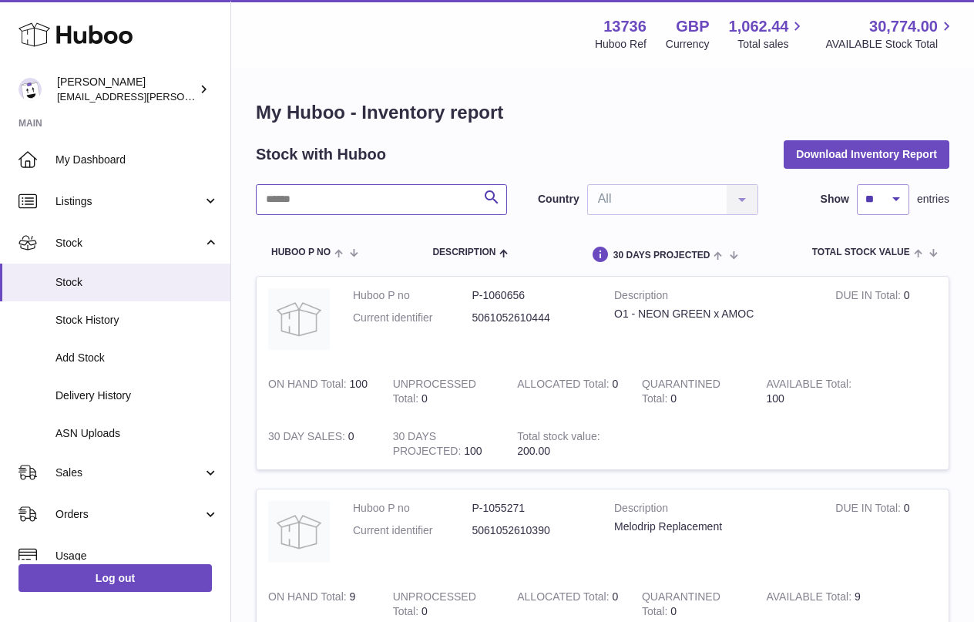
click at [335, 203] on input "text" at bounding box center [381, 199] width 251 height 31
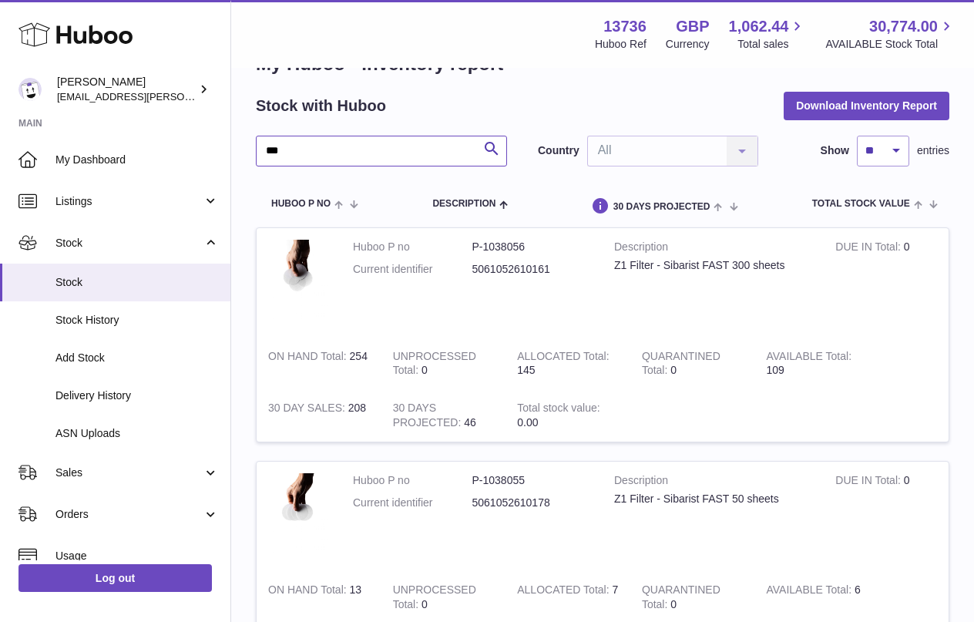
scroll to position [56, 0]
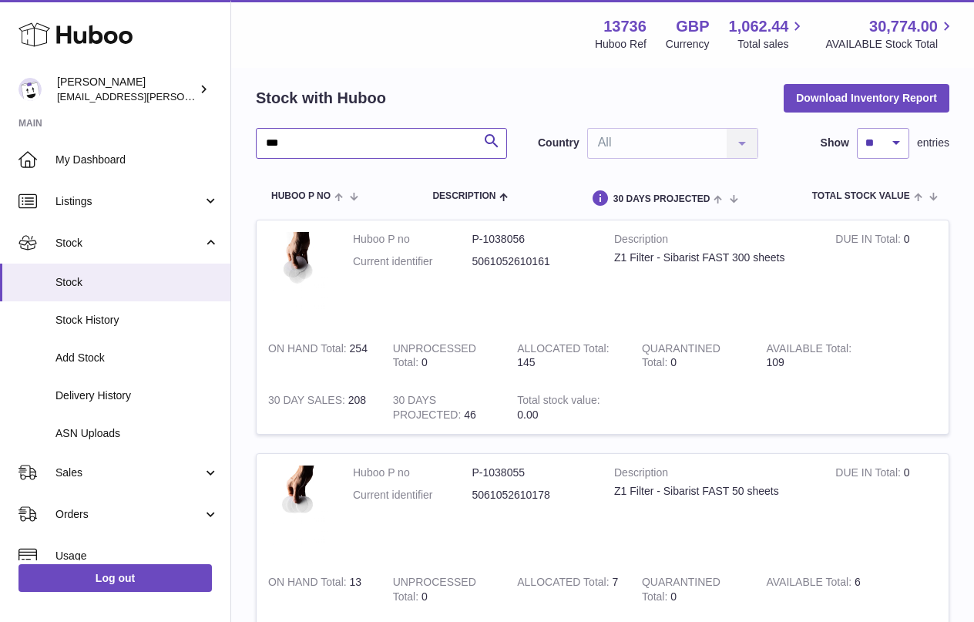
type input "**"
drag, startPoint x: 806, startPoint y: 362, endPoint x: 764, endPoint y: 345, distance: 45.0
click at [764, 345] on td "AVAILABLE Total 109" at bounding box center [818, 356] width 125 height 52
click at [789, 375] on td "AVAILABLE Total 109" at bounding box center [818, 356] width 125 height 52
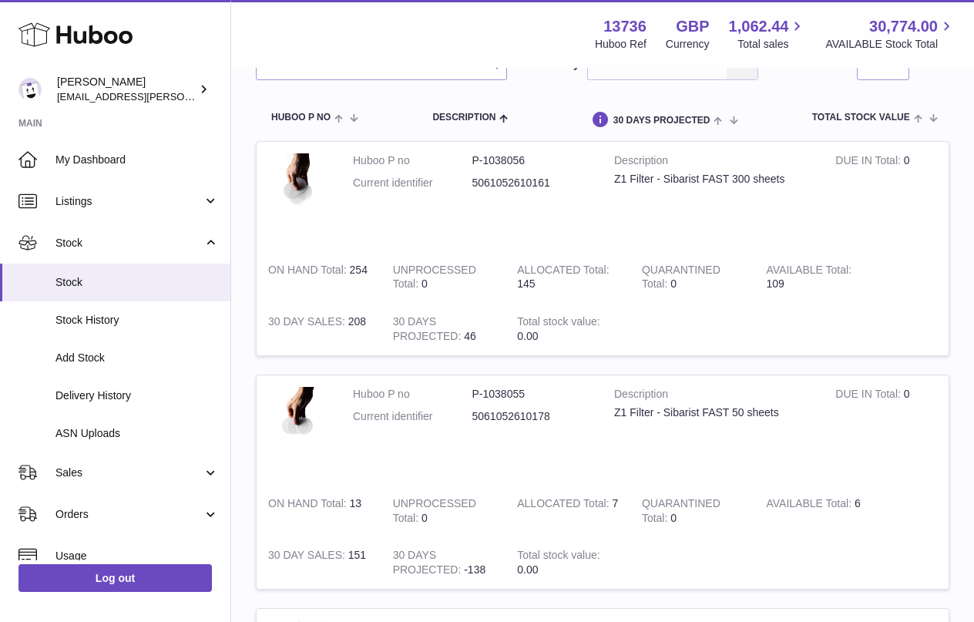
scroll to position [194, 0]
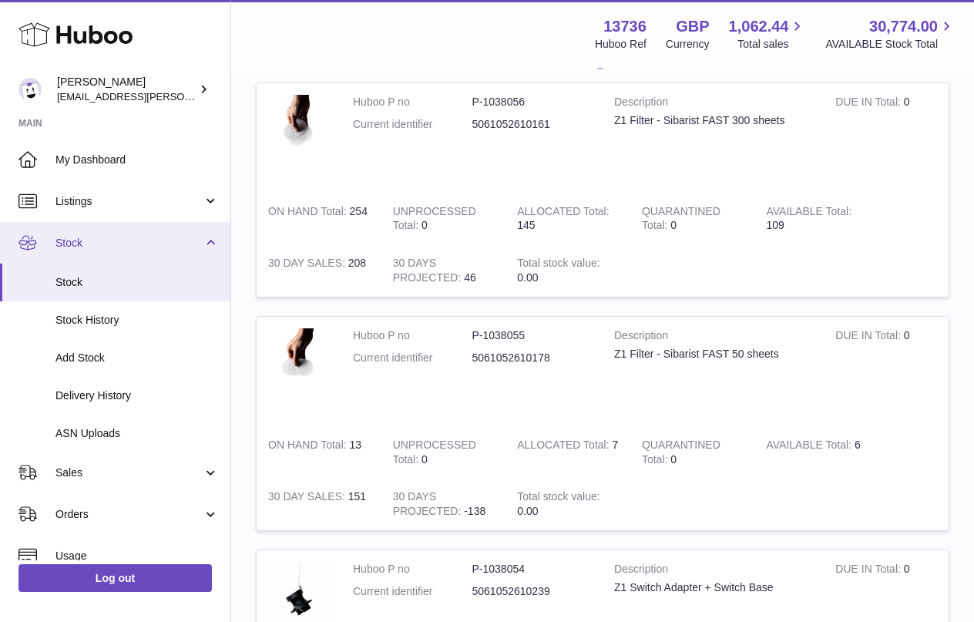
click at [108, 231] on link "Stock" at bounding box center [115, 243] width 231 height 42
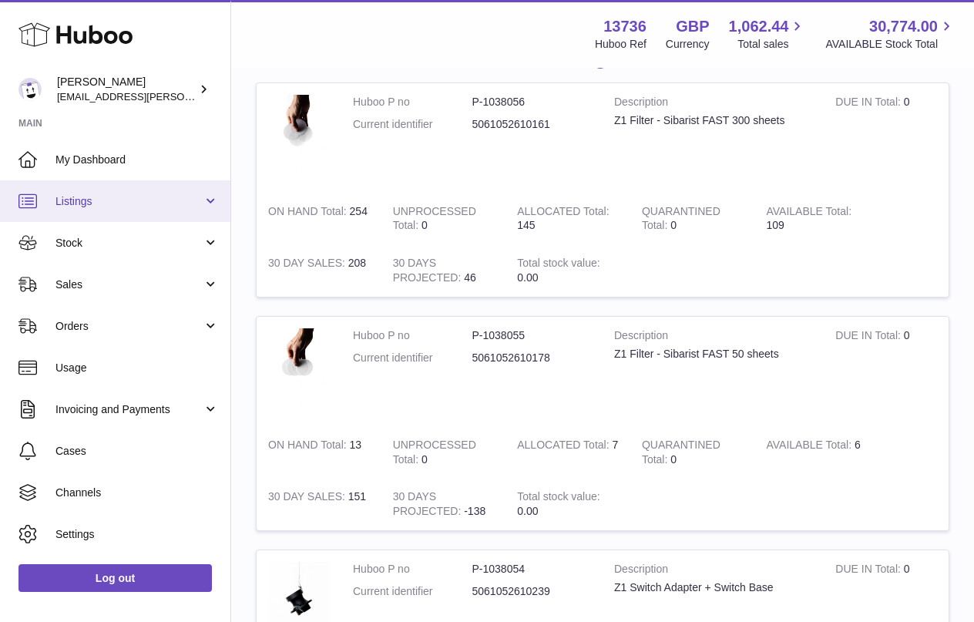
click at [134, 198] on span "Listings" at bounding box center [129, 201] width 147 height 15
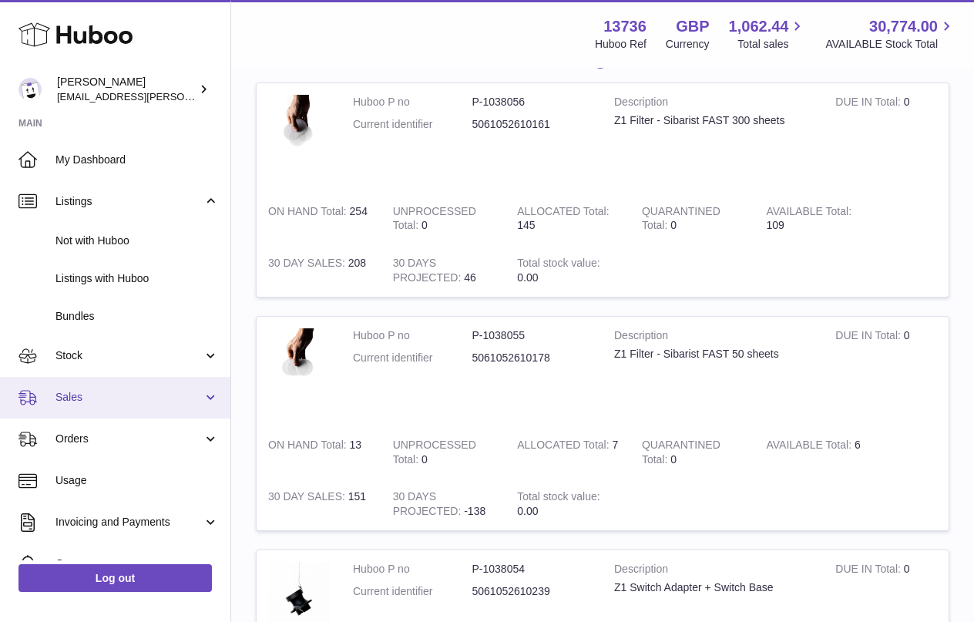
click at [106, 410] on link "Sales" at bounding box center [115, 398] width 231 height 42
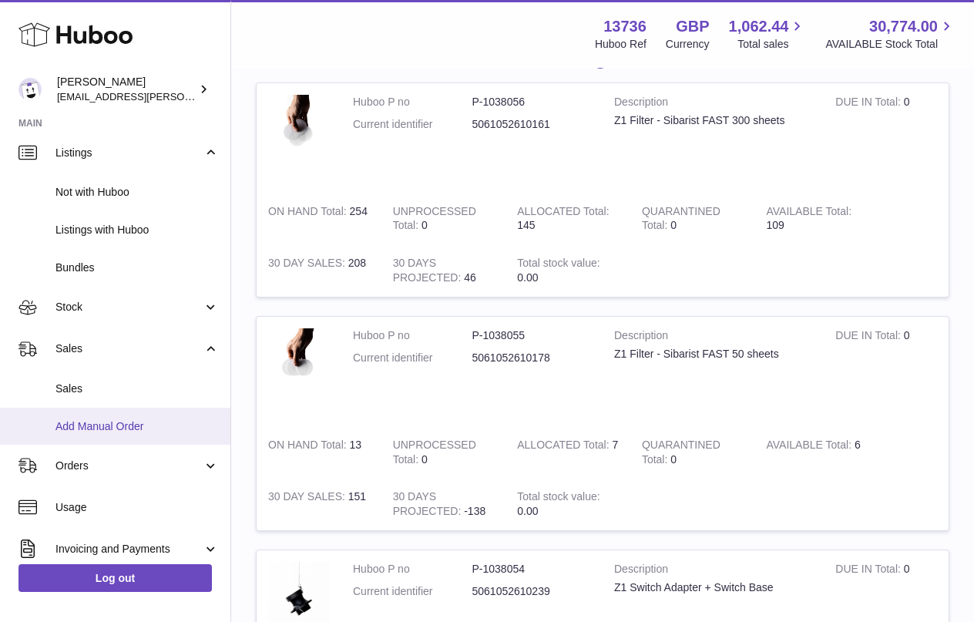
scroll to position [66, 0]
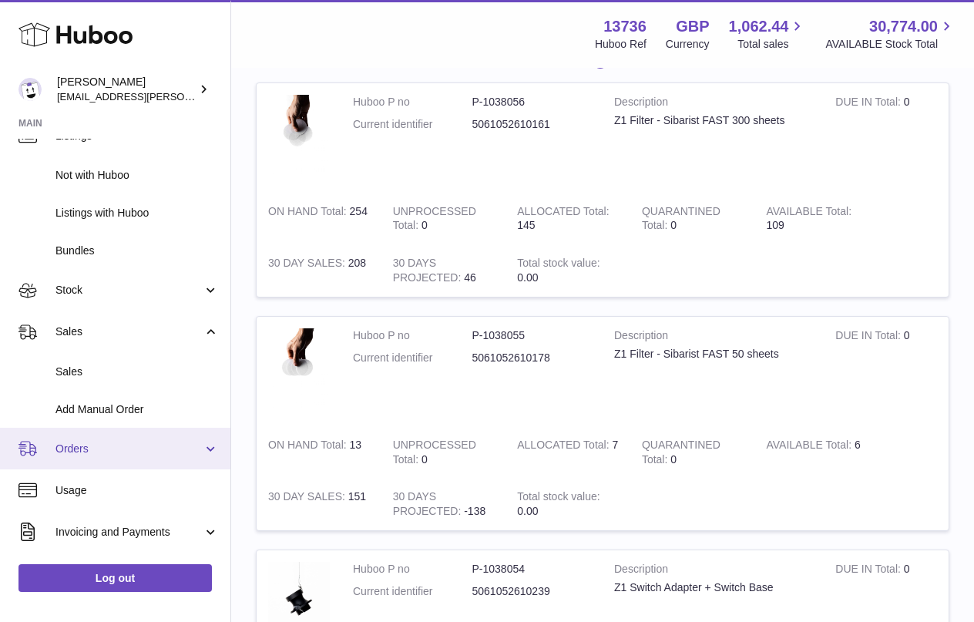
click at [128, 451] on span "Orders" at bounding box center [129, 449] width 147 height 15
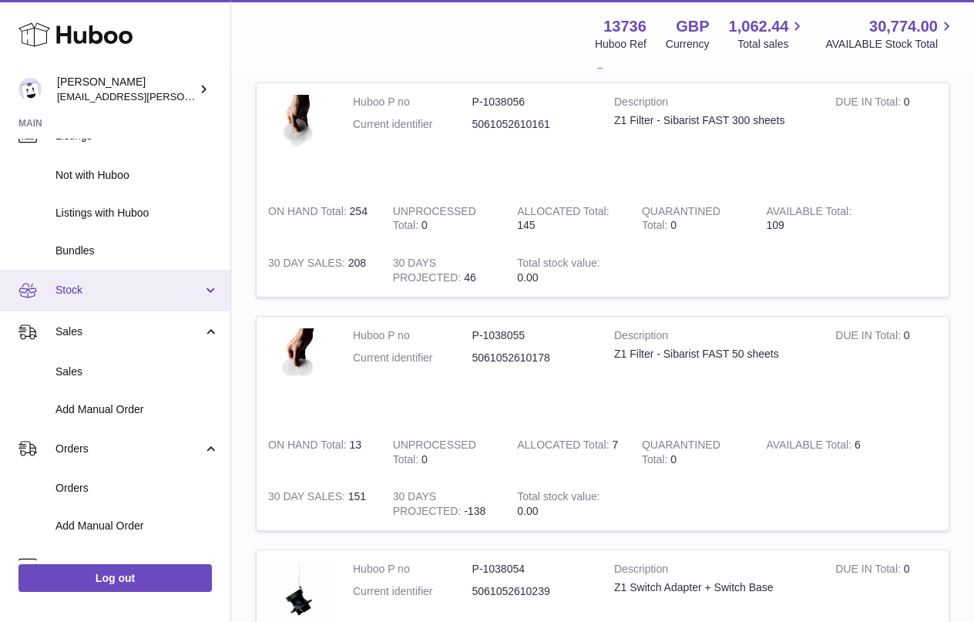
click at [163, 277] on link "Stock" at bounding box center [115, 291] width 231 height 42
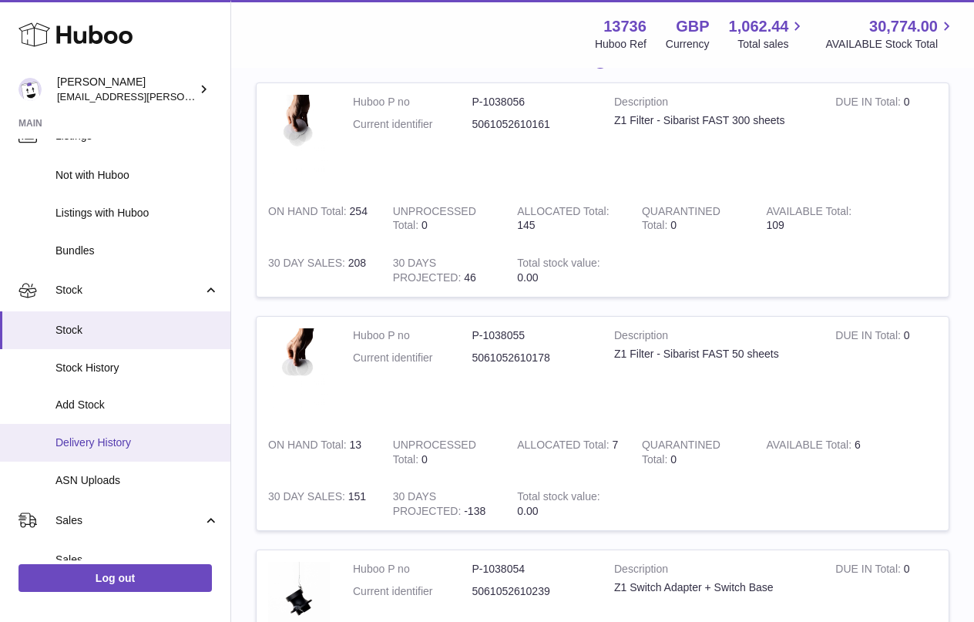
click at [128, 449] on span "Delivery History" at bounding box center [137, 443] width 163 height 15
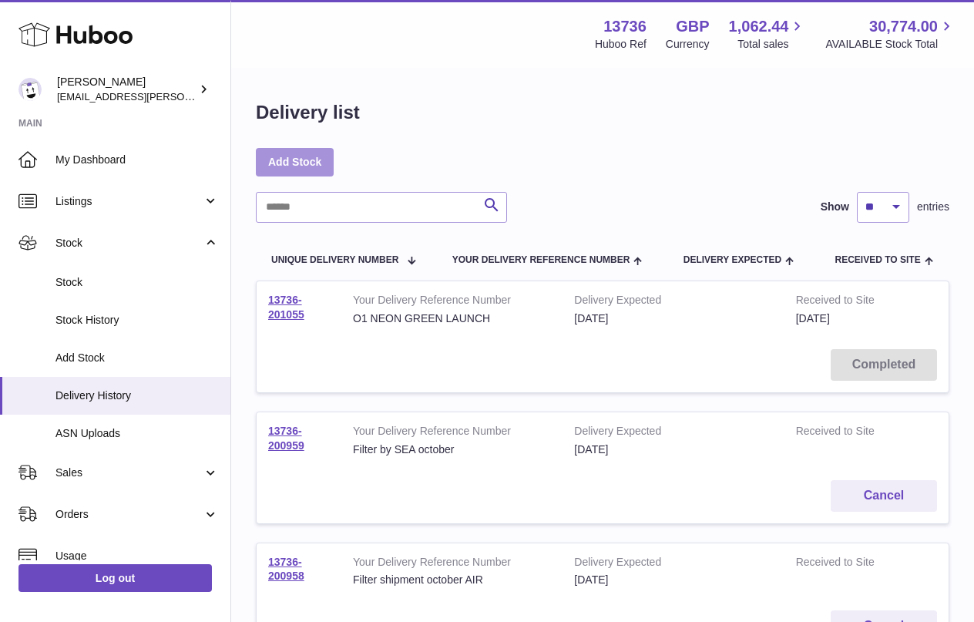
click at [309, 168] on link "Add Stock" at bounding box center [295, 162] width 78 height 28
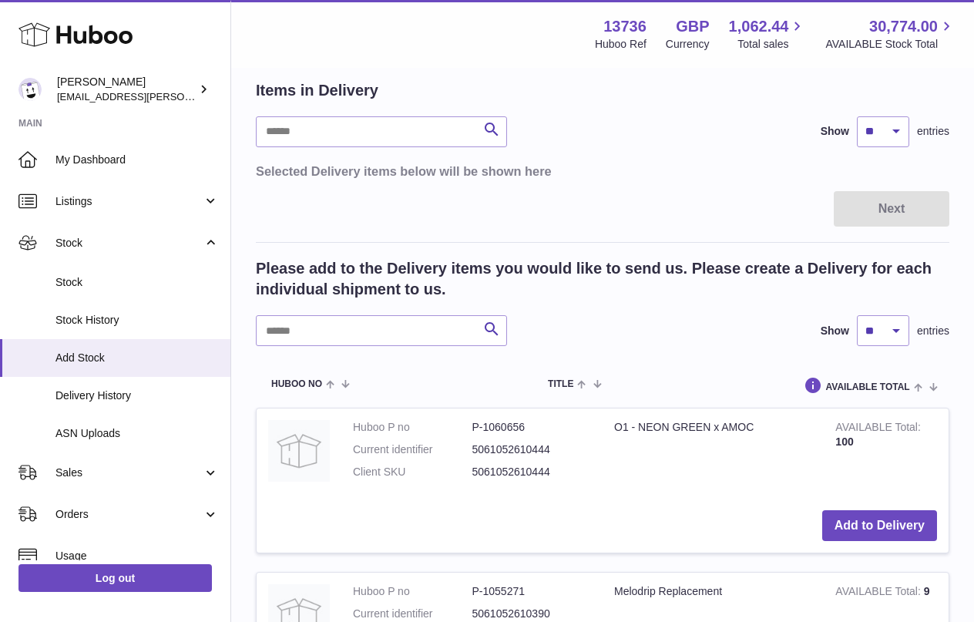
scroll to position [221, 0]
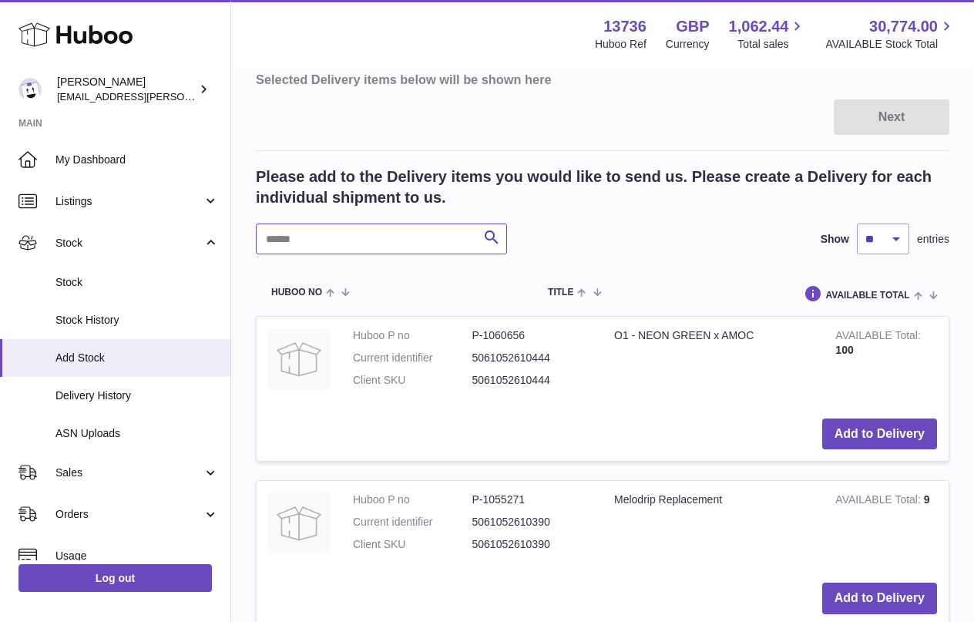
click at [382, 231] on input "text" at bounding box center [381, 239] width 251 height 31
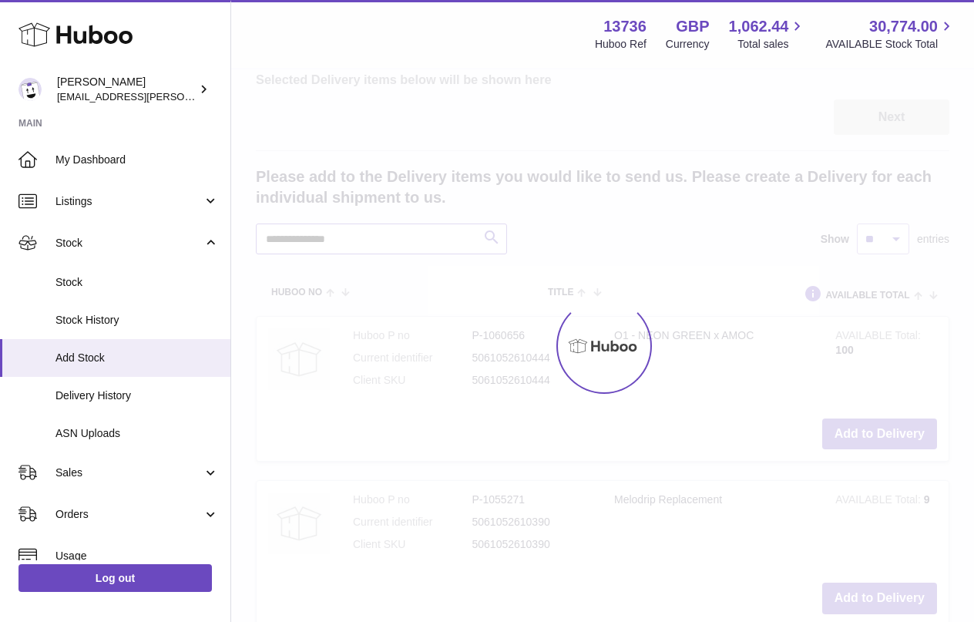
scroll to position [73, 0]
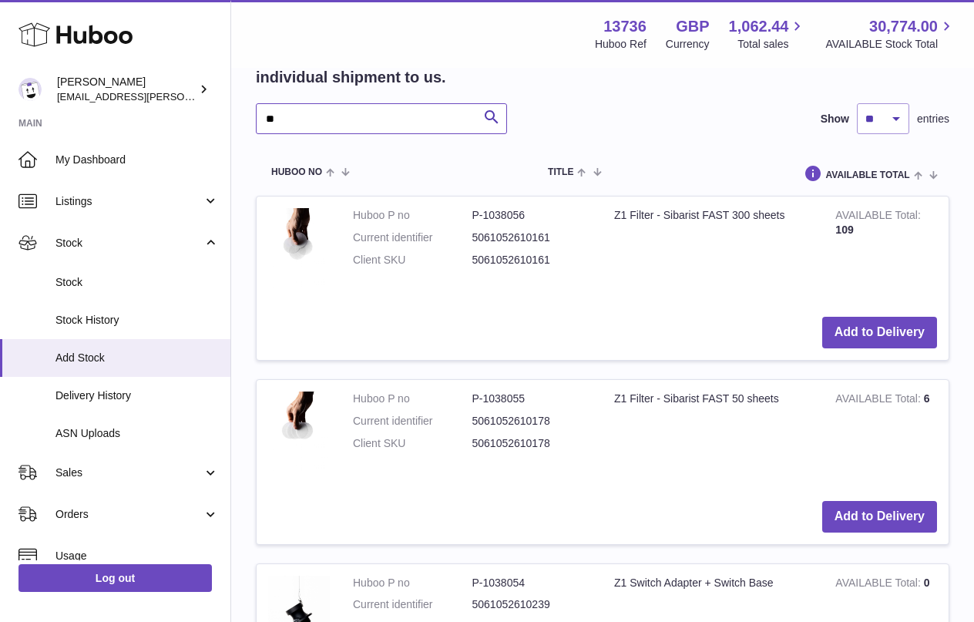
scroll to position [357, 0]
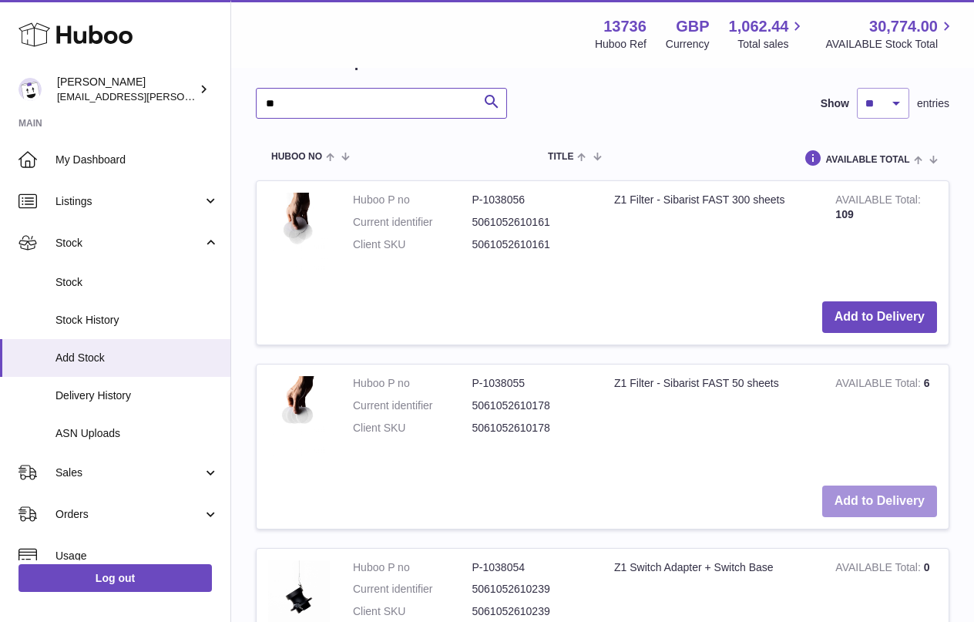
type input "**"
click at [846, 498] on button "Add to Delivery" at bounding box center [880, 502] width 115 height 32
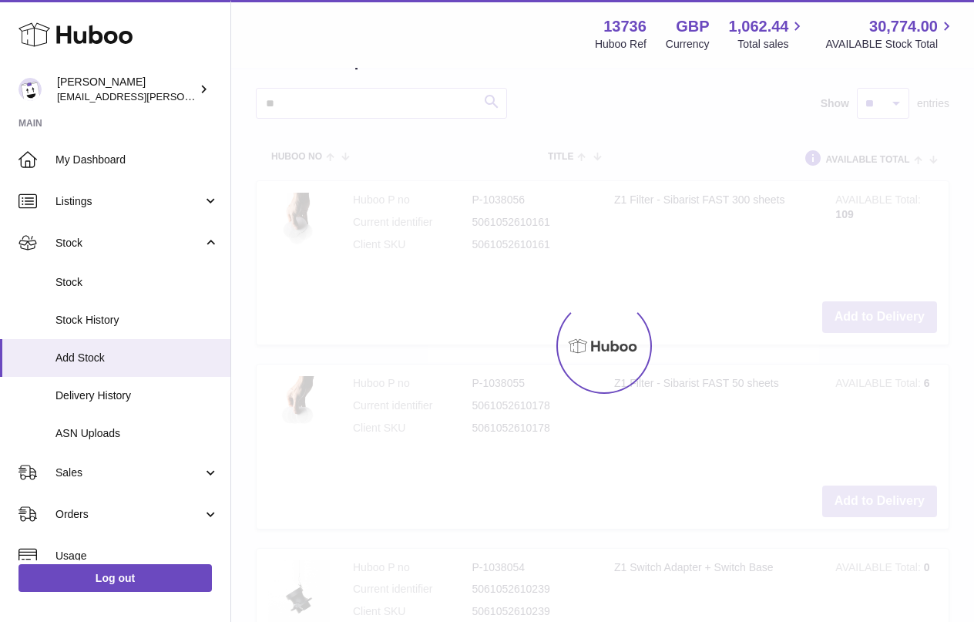
scroll to position [567, 0]
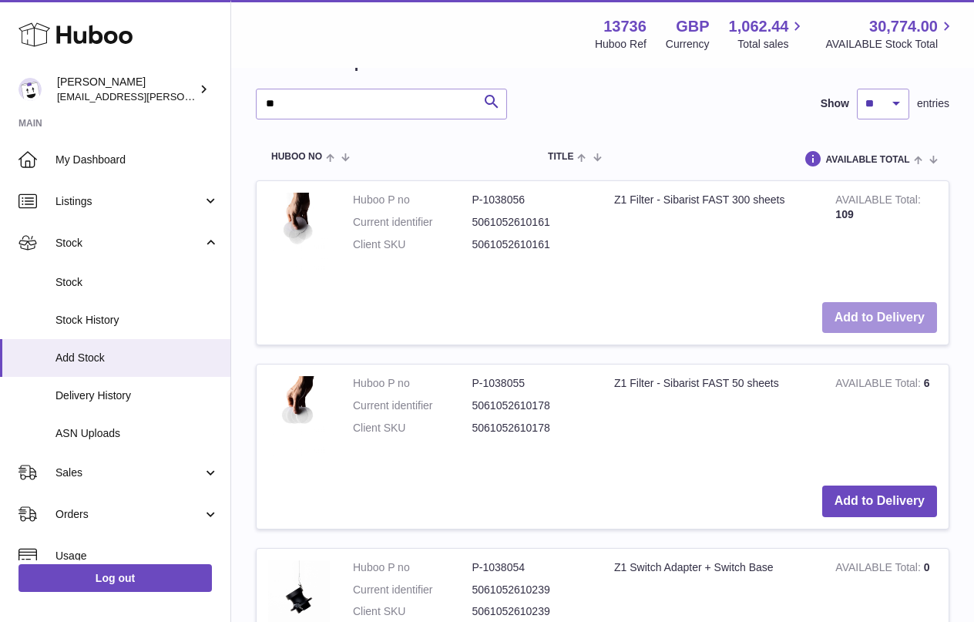
click at [857, 321] on button "Add to Delivery" at bounding box center [880, 318] width 115 height 32
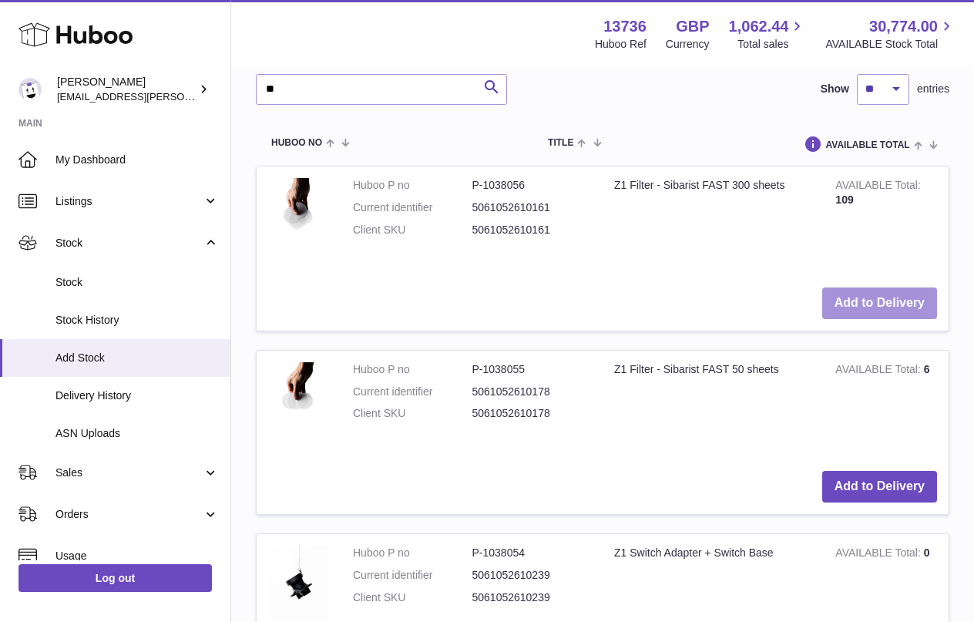
scroll to position [810, 0]
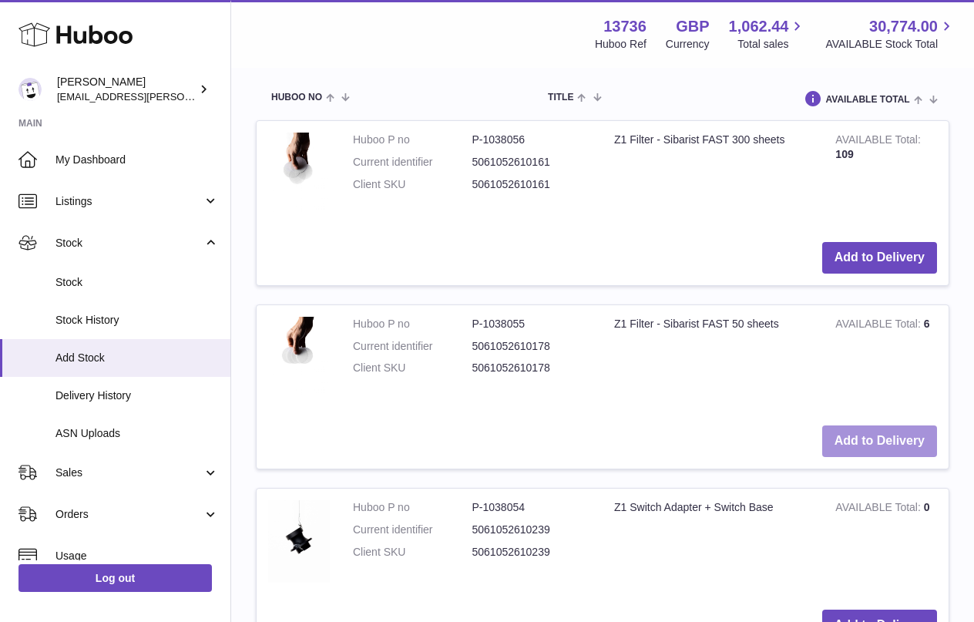
click at [883, 435] on button "Add to Delivery" at bounding box center [880, 442] width 115 height 32
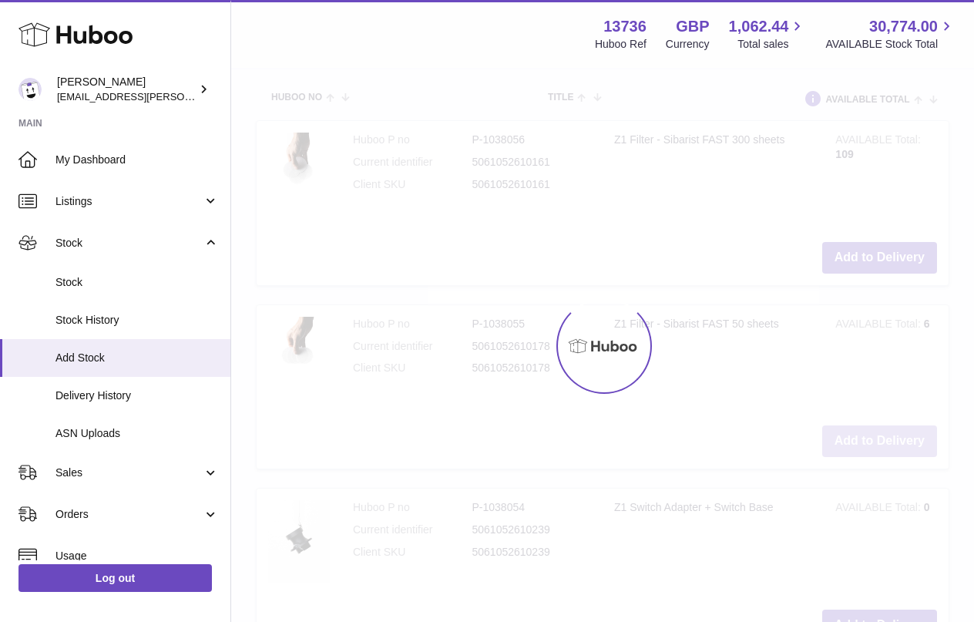
type input "*"
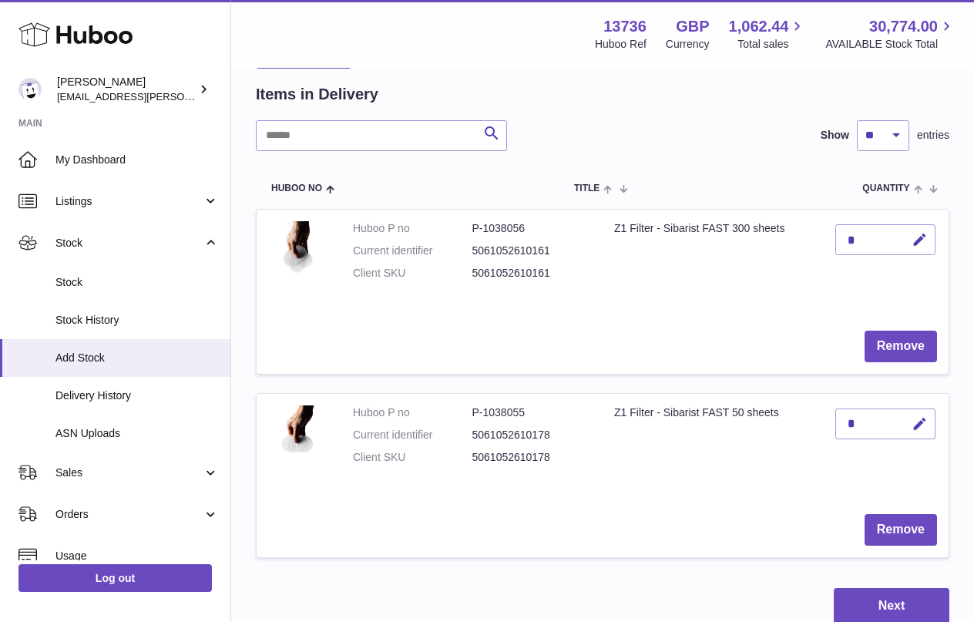
scroll to position [160, 0]
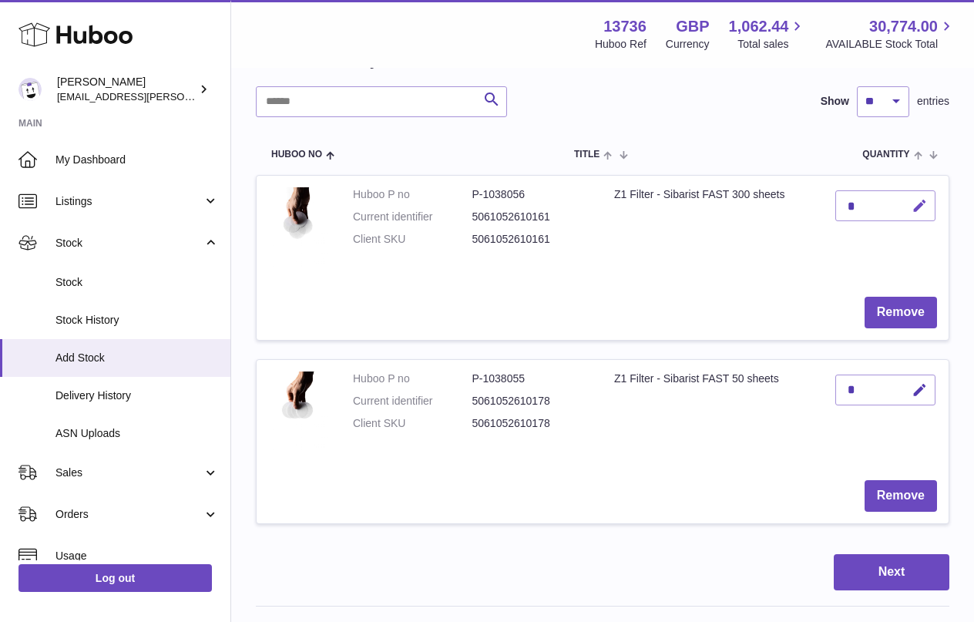
click at [928, 207] on icon "button" at bounding box center [920, 206] width 16 height 16
type input "***"
click at [923, 211] on icon "submit" at bounding box center [921, 206] width 14 height 14
click at [922, 393] on icon "button" at bounding box center [920, 390] width 16 height 16
type input "***"
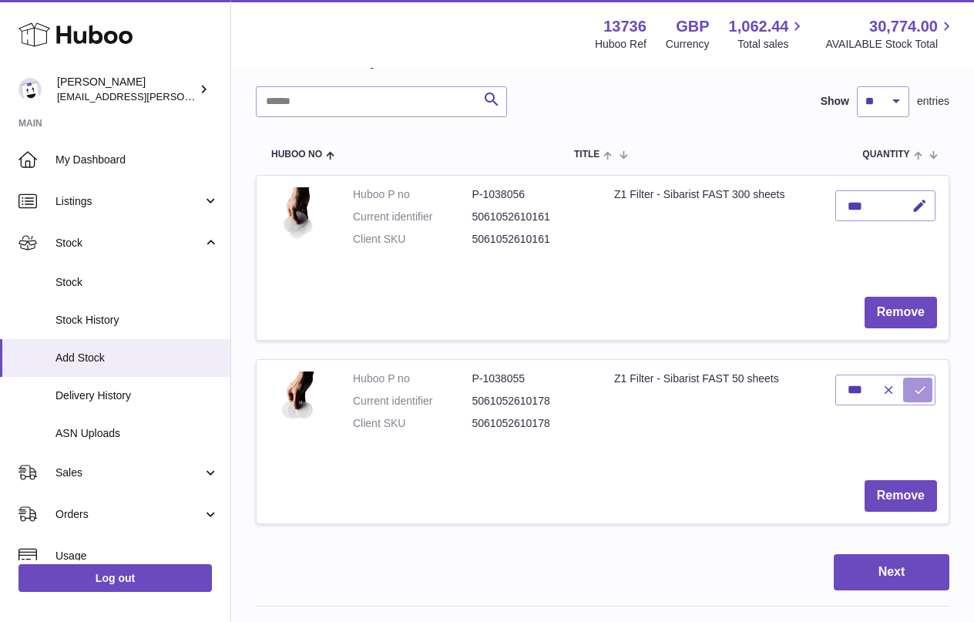
click at [922, 391] on icon "submit" at bounding box center [921, 390] width 14 height 14
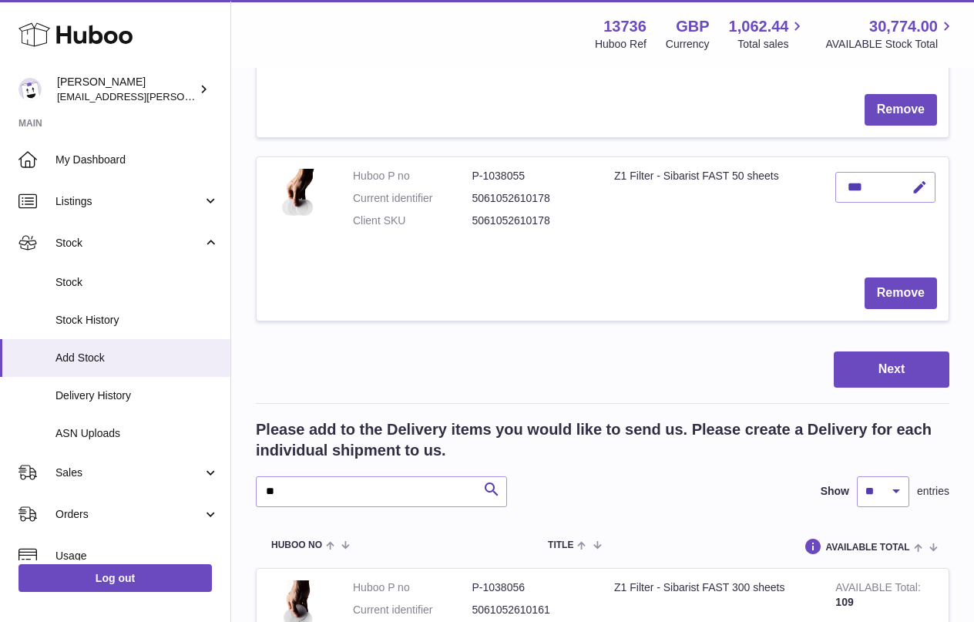
scroll to position [439, 0]
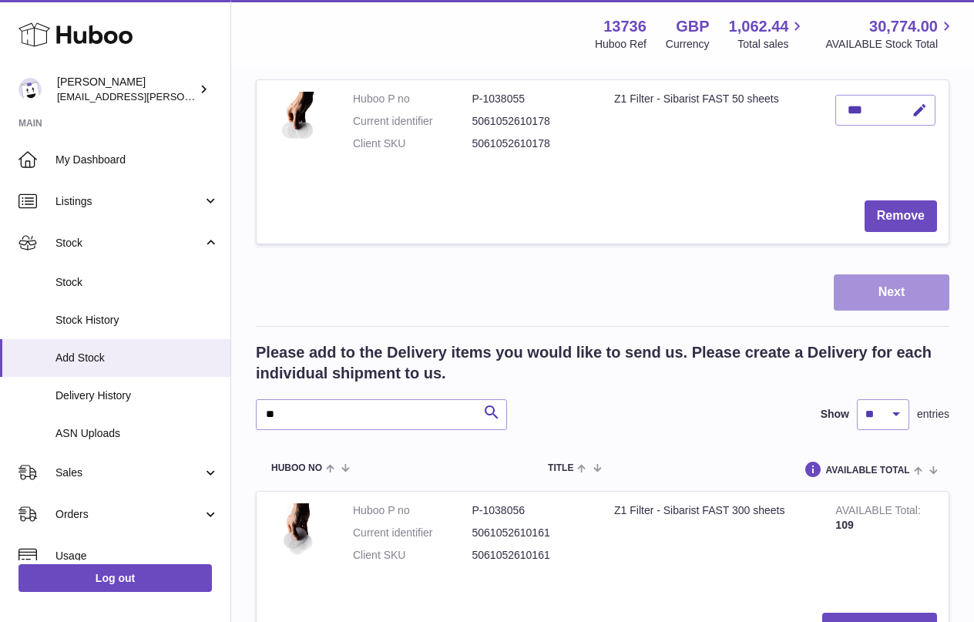
click at [848, 293] on button "Next" at bounding box center [892, 292] width 116 height 36
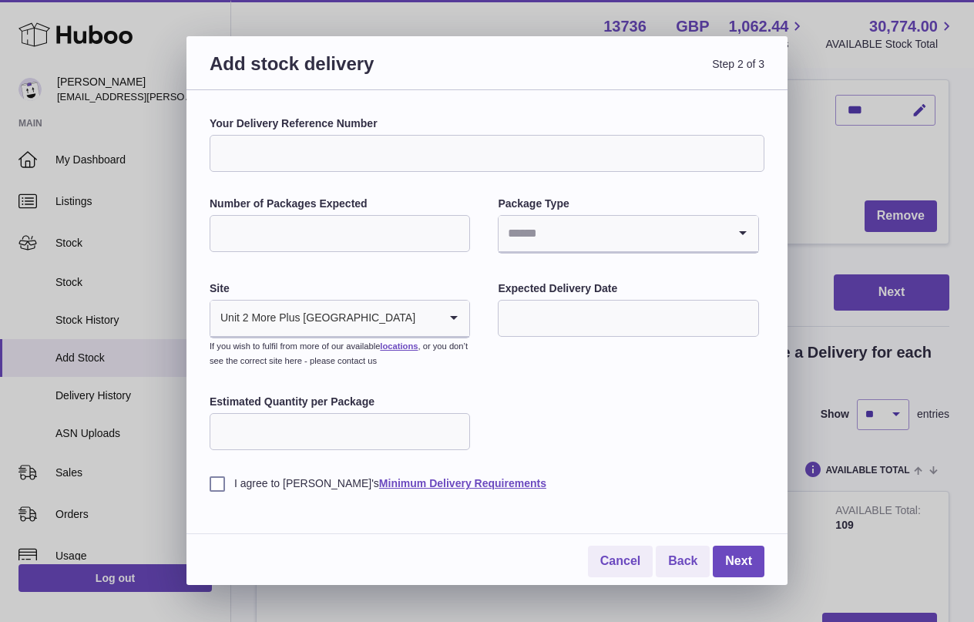
click at [374, 153] on input "Your Delivery Reference Number" at bounding box center [487, 153] width 555 height 37
type input "**********"
click at [364, 232] on input "Number of Packages Expected" at bounding box center [340, 233] width 261 height 37
type input "*"
click at [584, 241] on input "Search for option" at bounding box center [613, 233] width 228 height 35
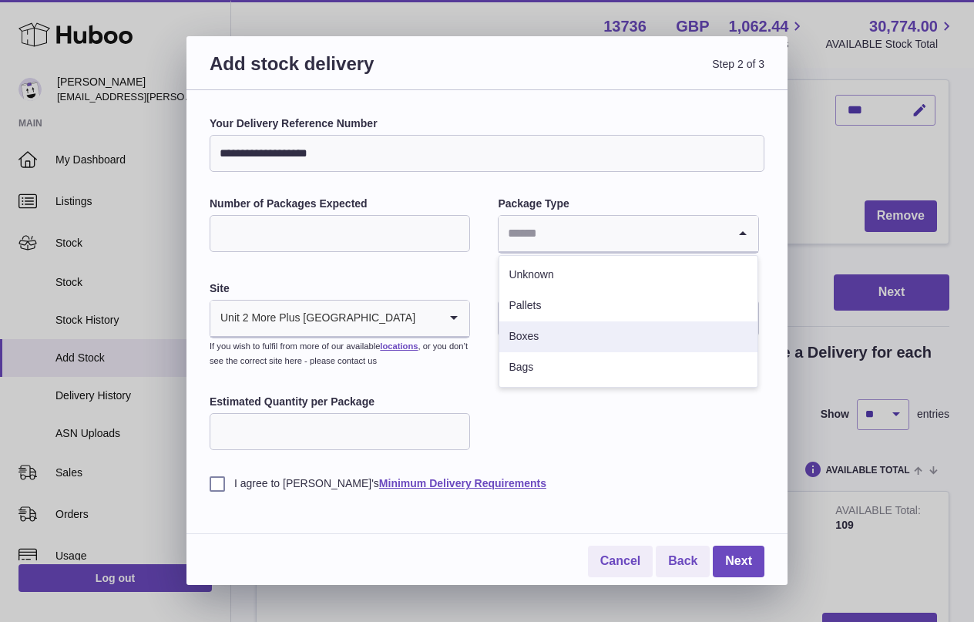
click at [560, 337] on li "Boxes" at bounding box center [628, 336] width 257 height 31
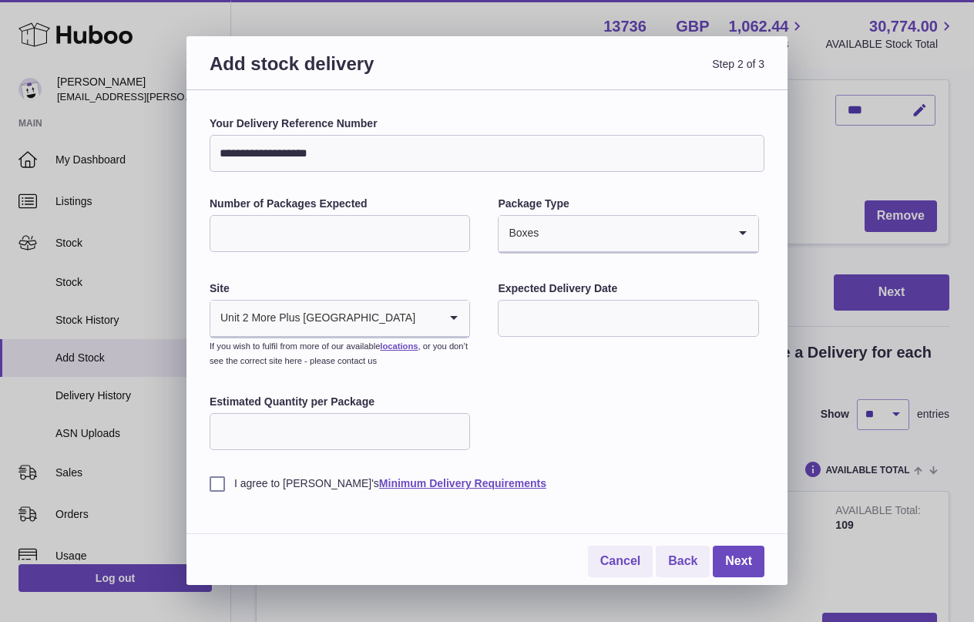
click at [321, 432] on input "Estimated Quantity per Package" at bounding box center [340, 431] width 261 height 37
type input "*"
type input "***"
click at [220, 486] on label "I agree to [PERSON_NAME]'s Minimum Delivery Requirements" at bounding box center [487, 483] width 555 height 15
click at [716, 554] on link "Next" at bounding box center [739, 562] width 52 height 32
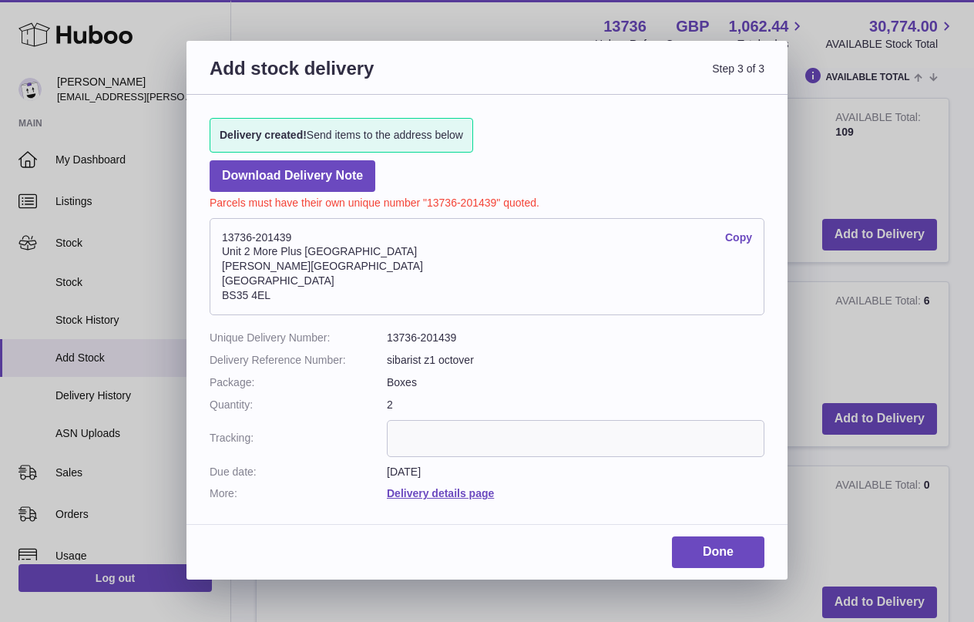
click at [734, 237] on link "Copy" at bounding box center [738, 238] width 27 height 15
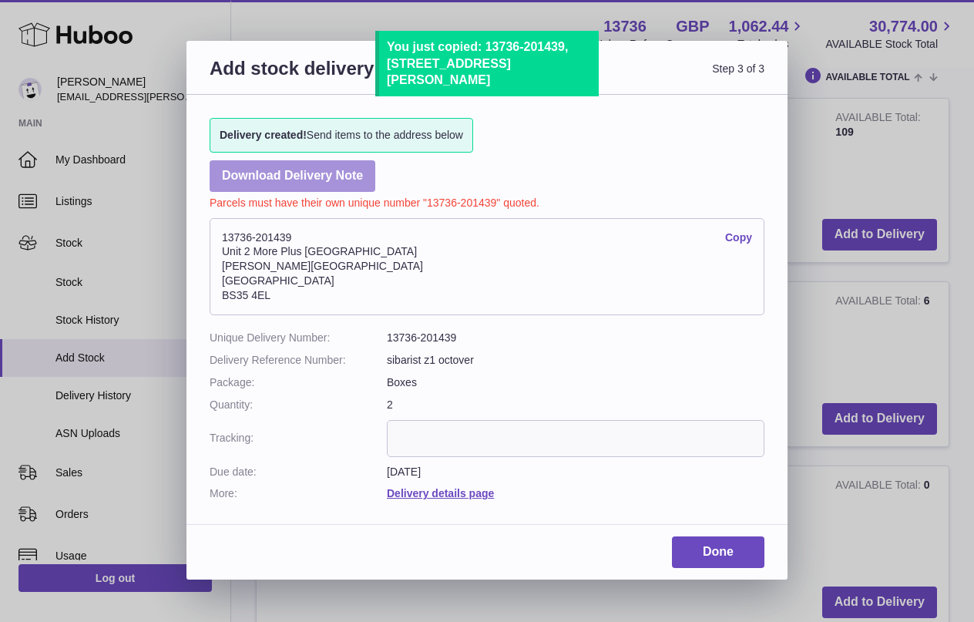
click at [330, 173] on link "Download Delivery Note" at bounding box center [293, 176] width 166 height 32
